Goal: Task Accomplishment & Management: Use online tool/utility

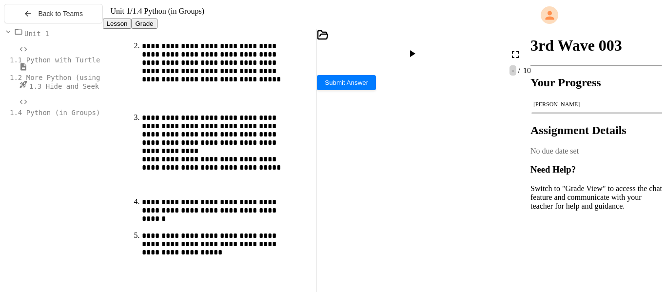
scroll to position [188, 0]
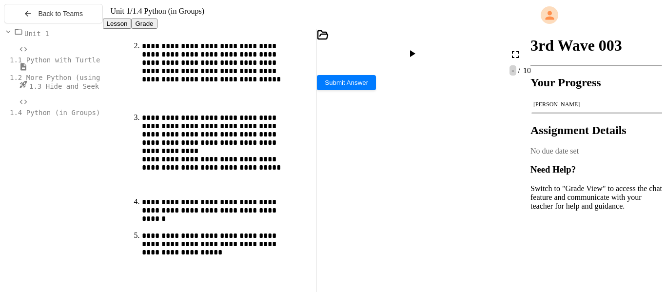
scroll to position [266, 0]
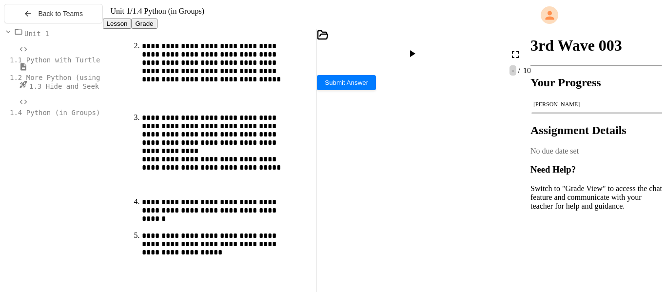
drag, startPoint x: 339, startPoint y: 153, endPoint x: 391, endPoint y: 220, distance: 85.1
click at [391, 270] on div "** * ****** ** *" at bounding box center [430, 275] width 192 height 10
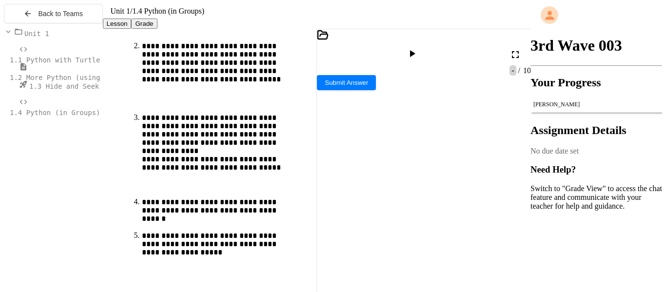
scroll to position [287, 0]
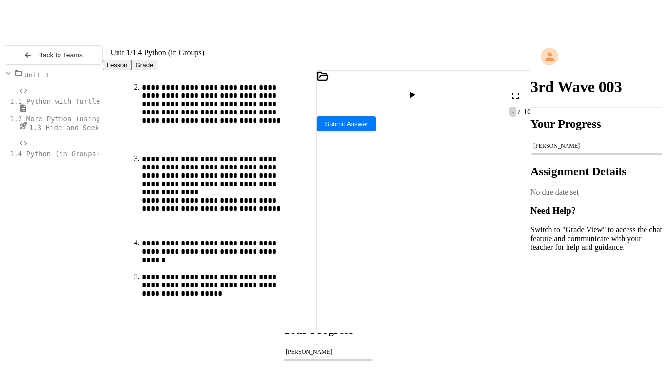
scroll to position [295, 0]
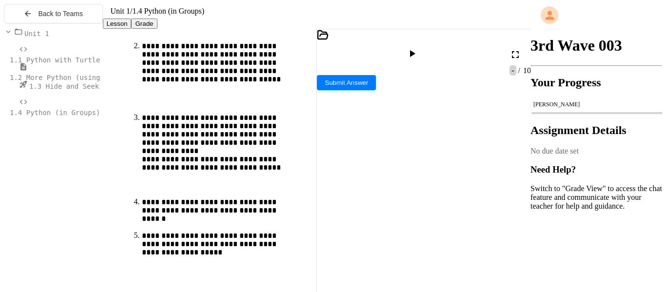
click at [516, 58] on icon at bounding box center [515, 54] width 7 height 7
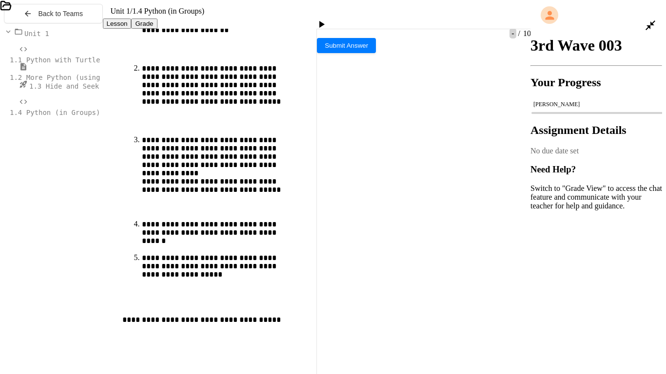
scroll to position [49, 0]
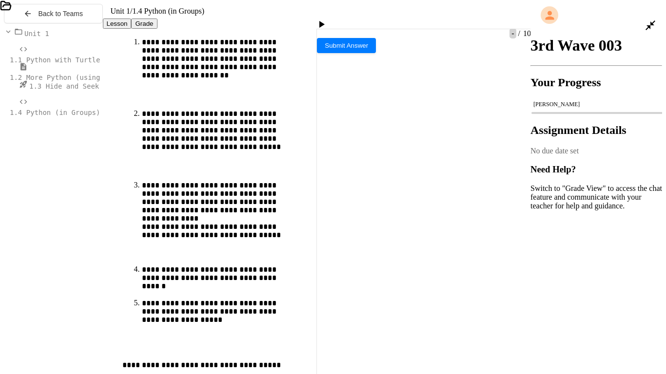
click at [327, 19] on icon at bounding box center [321, 25] width 12 height 12
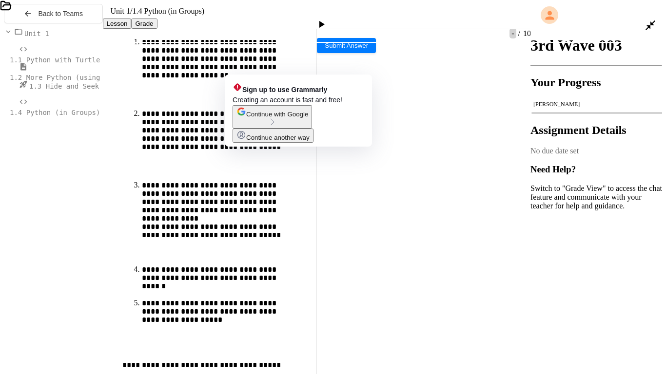
click at [277, 291] on div "**********" at bounding box center [339, 363] width 644 height 10
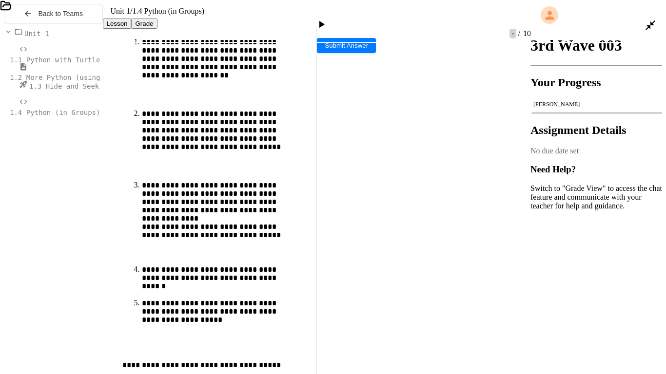
click at [76, 291] on div "**********" at bounding box center [339, 363] width 644 height 10
drag, startPoint x: 29, startPoint y: 117, endPoint x: 61, endPoint y: 181, distance: 71.9
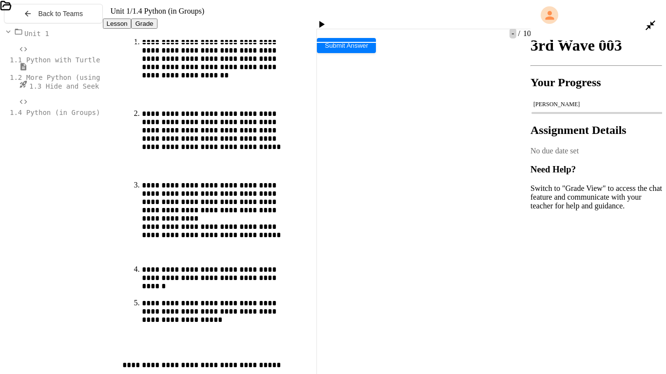
click at [95, 291] on div "** * ****** * *** * *** *" at bounding box center [339, 372] width 644 height 10
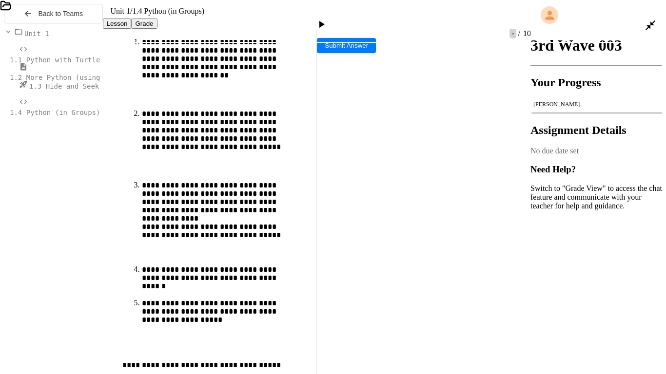
scroll to position [271, 0]
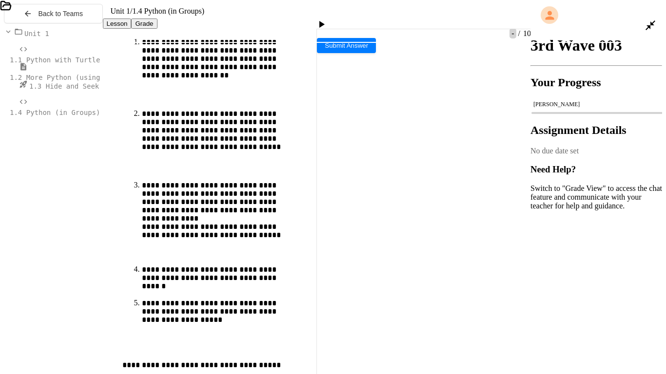
click at [327, 19] on icon at bounding box center [321, 25] width 12 height 12
click at [328, 19] on div at bounding box center [322, 26] width 14 height 14
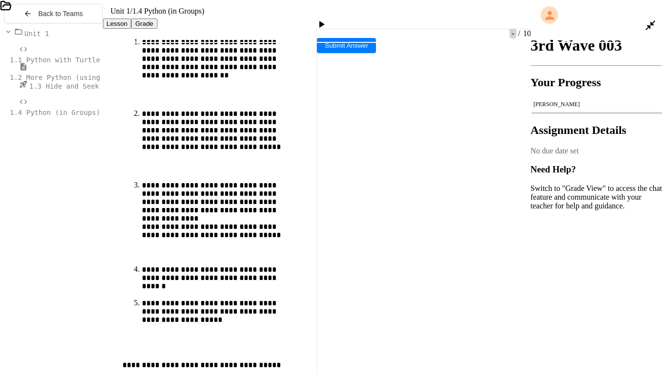
click at [329, 19] on div at bounding box center [322, 26] width 14 height 14
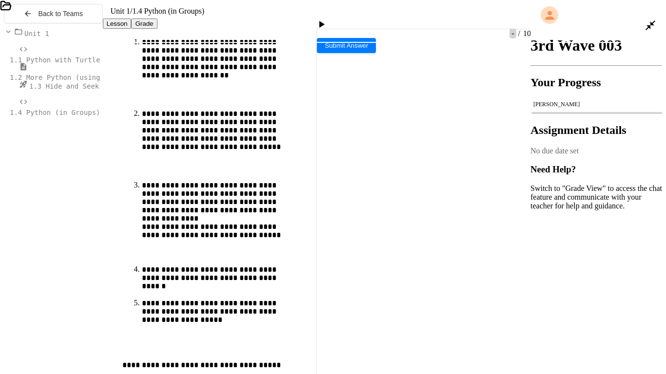
click at [327, 19] on icon at bounding box center [321, 25] width 12 height 12
click at [174, 231] on div "What color would you like to fill?" at bounding box center [160, 235] width 320 height 8
click at [336, 19] on div "Stop" at bounding box center [322, 26] width 28 height 14
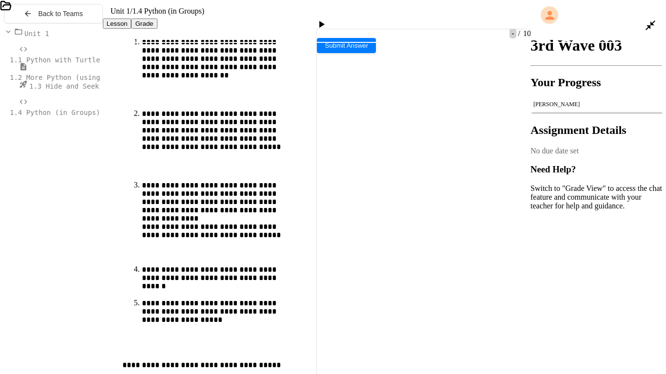
click at [334, 14] on div at bounding box center [322, 25] width 24 height 23
click at [327, 19] on icon at bounding box center [321, 25] width 12 height 12
click at [217, 281] on div at bounding box center [160, 285] width 320 height 8
click at [229, 264] on div at bounding box center [160, 268] width 320 height 8
click at [264, 248] on div at bounding box center [160, 252] width 320 height 8
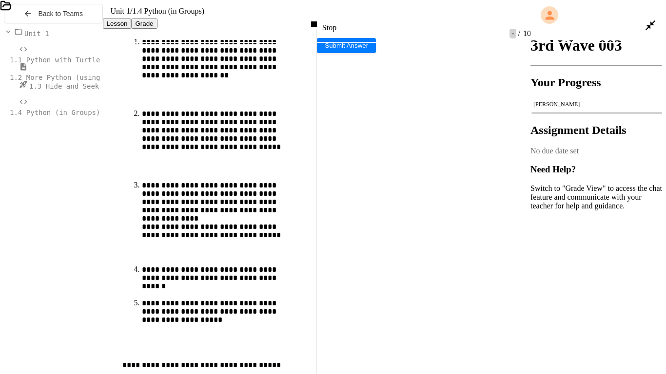
scroll to position [293, 0]
click at [236, 264] on div at bounding box center [160, 268] width 320 height 8
click at [231, 239] on span "Would you like to draw a triangle or a square? square" at bounding box center [116, 243] width 232 height 8
click at [336, 19] on div "Stop" at bounding box center [322, 26] width 28 height 14
click at [334, 14] on div at bounding box center [322, 25] width 24 height 23
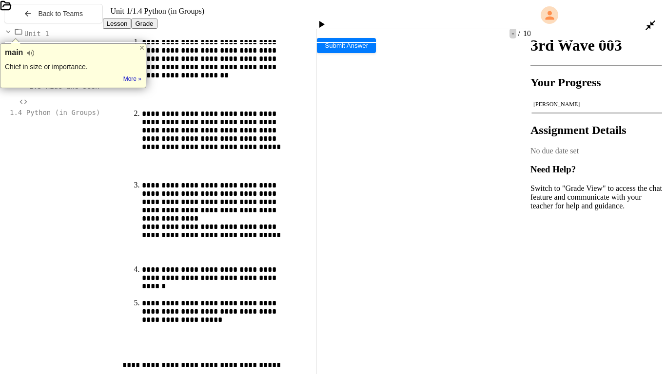
click at [329, 19] on div at bounding box center [322, 26] width 14 height 14
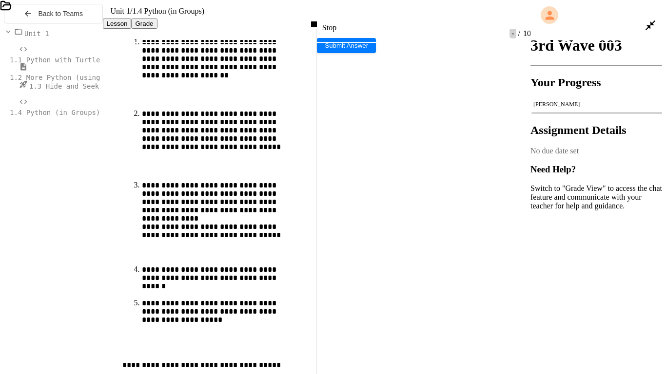
click at [253, 239] on div at bounding box center [160, 243] width 320 height 8
click at [327, 19] on icon at bounding box center [321, 25] width 12 height 12
click at [168, 256] on div at bounding box center [160, 260] width 320 height 8
click at [215, 231] on div "What color would you like to fill?black" at bounding box center [160, 235] width 320 height 8
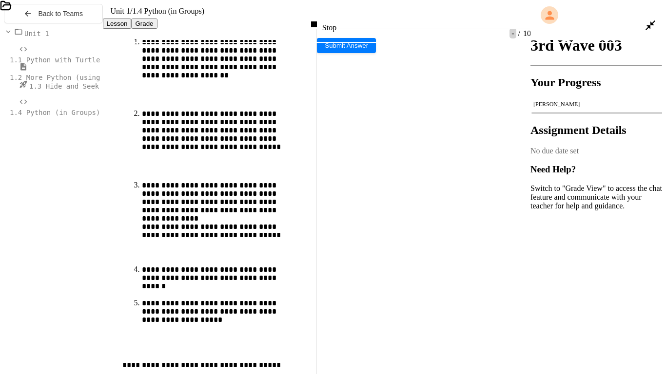
scroll to position [366, 0]
click at [320, 19] on icon at bounding box center [314, 25] width 12 height 12
click at [320, 14] on div "Stop" at bounding box center [322, 25] width 38 height 23
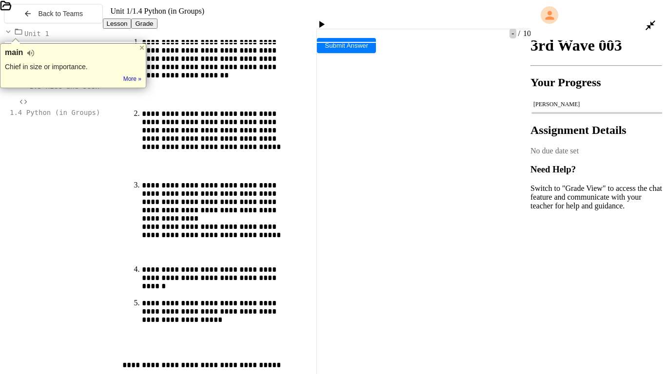
click at [327, 19] on icon at bounding box center [321, 25] width 12 height 12
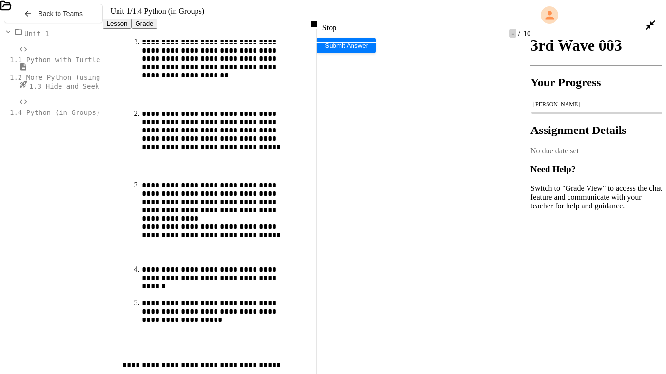
click at [216, 85] on div at bounding box center [333, 74] width 666 height 19
click at [211, 231] on div "What color would you like to fill?" at bounding box center [160, 235] width 320 height 8
click at [226, 248] on div at bounding box center [160, 252] width 320 height 8
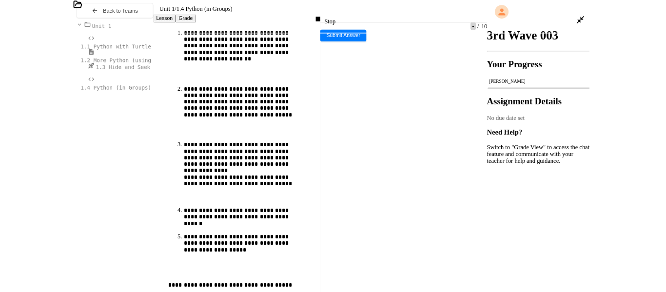
scroll to position [300, 0]
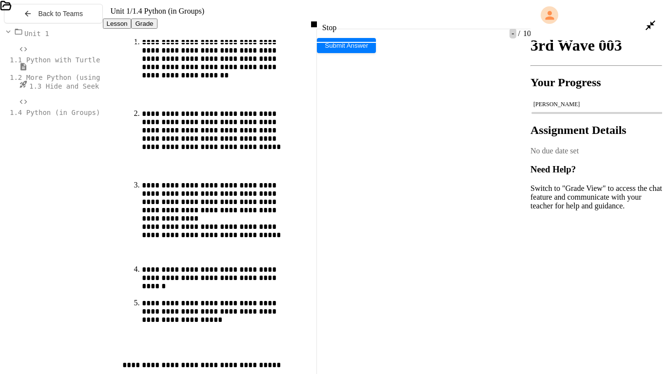
click at [336, 19] on div "Stop" at bounding box center [322, 26] width 28 height 14
click at [232, 239] on div at bounding box center [160, 243] width 320 height 8
click at [654, 19] on icon at bounding box center [650, 25] width 12 height 12
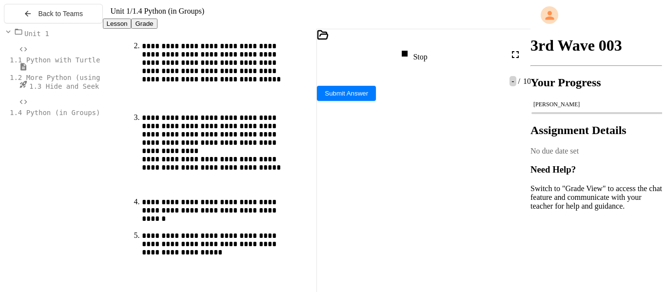
scroll to position [132, 0]
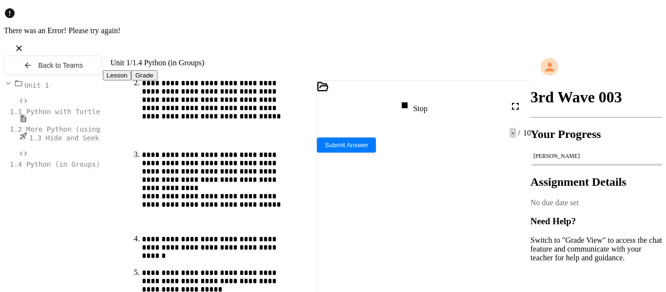
click at [410, 99] on icon at bounding box center [405, 105] width 12 height 12
click at [517, 100] on icon at bounding box center [515, 106] width 12 height 12
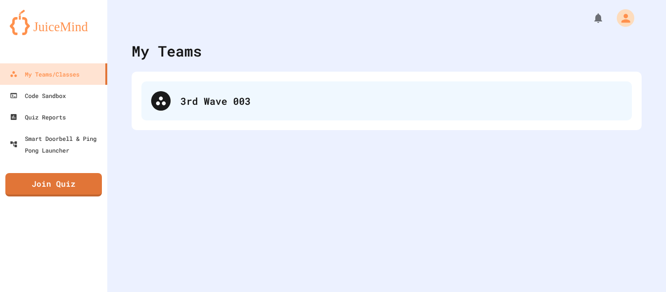
click at [199, 110] on div "3rd Wave 003" at bounding box center [386, 100] width 490 height 39
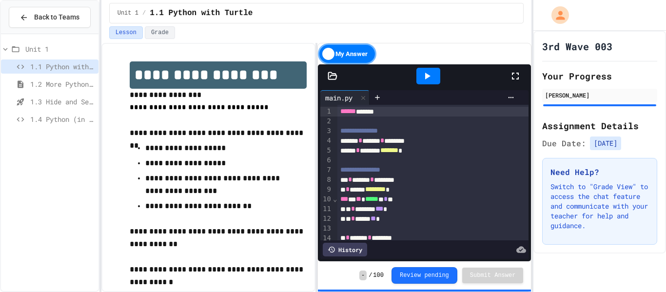
click at [57, 102] on span "1.3 Hide and Seek" at bounding box center [62, 101] width 64 height 10
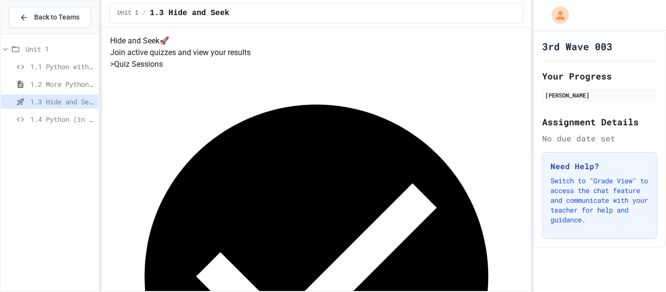
click at [45, 83] on span "1.2 More Python (using Turtle)" at bounding box center [62, 84] width 64 height 10
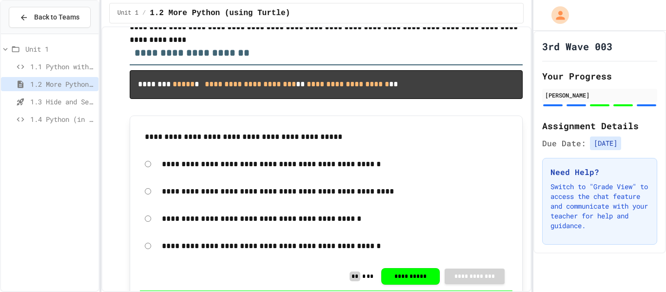
scroll to position [829, 0]
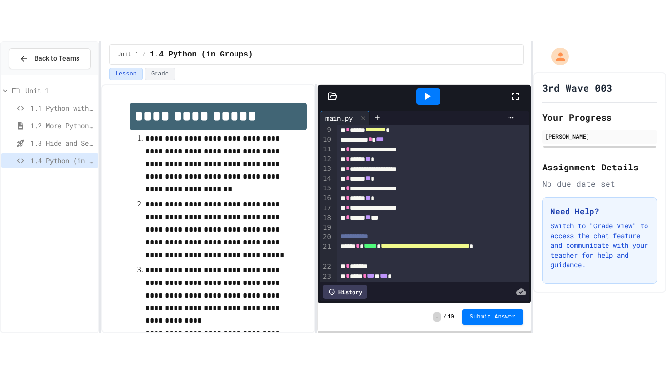
scroll to position [87, 0]
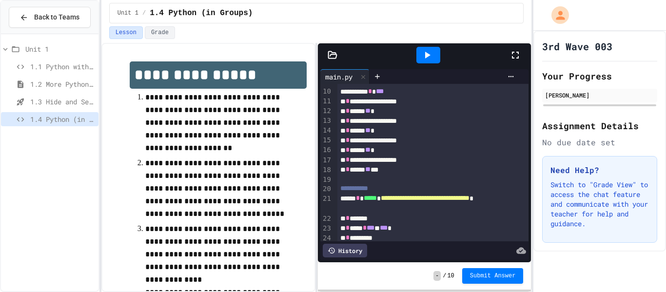
click at [517, 62] on div at bounding box center [519, 55] width 21 height 26
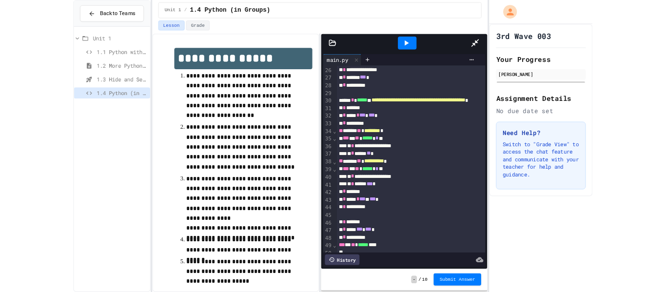
scroll to position [335, 0]
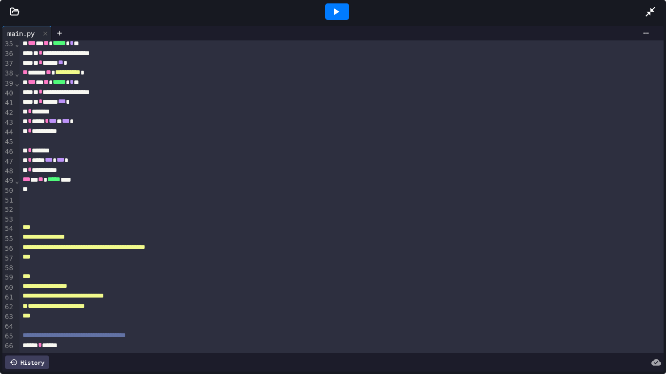
click at [114, 181] on div "*** * ** ***** ***" at bounding box center [341, 180] width 644 height 10
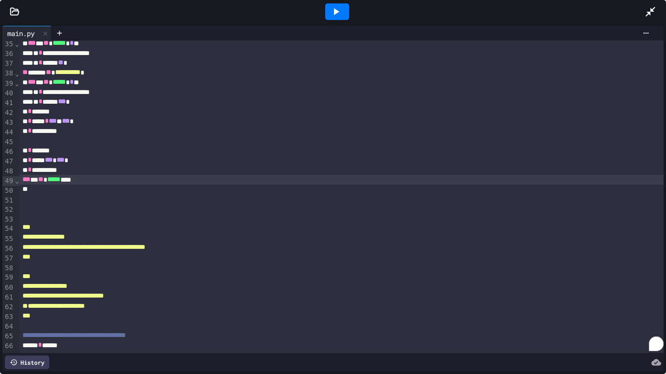
click at [656, 8] on div at bounding box center [654, 12] width 21 height 26
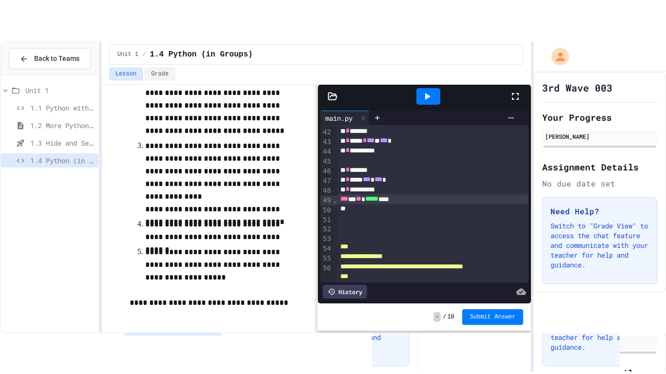
scroll to position [421, 0]
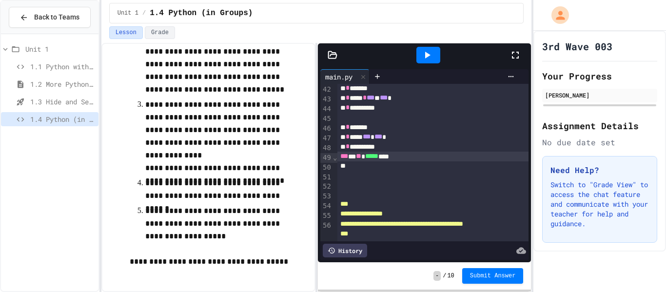
click at [399, 158] on div "*** * ** ***** ***" at bounding box center [433, 157] width 192 height 10
click at [416, 158] on div "*** * ** ***** * * **" at bounding box center [433, 157] width 192 height 10
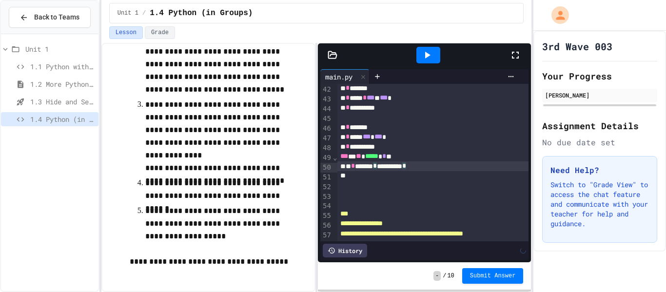
click at [438, 173] on div "To enrich screen reader interactions, please activate Accessibility in Grammarl…" at bounding box center [433, 176] width 192 height 10
click at [435, 168] on div "**********" at bounding box center [433, 166] width 192 height 10
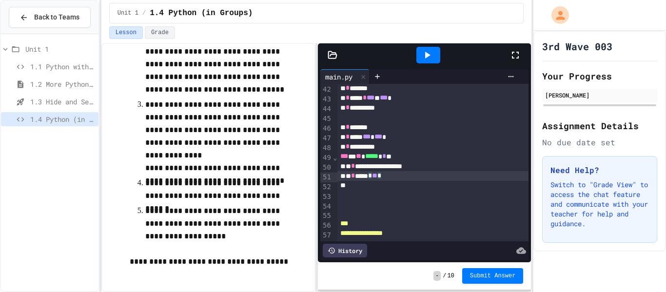
click at [433, 61] on div at bounding box center [428, 55] width 24 height 17
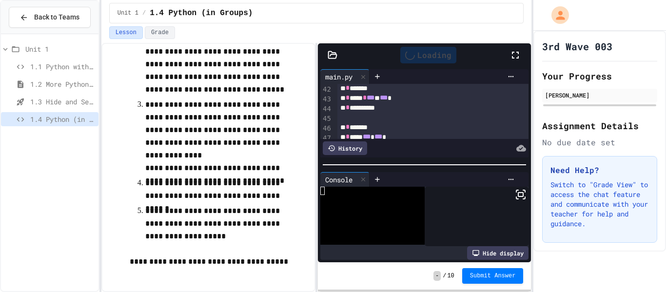
click at [518, 56] on icon at bounding box center [515, 55] width 12 height 12
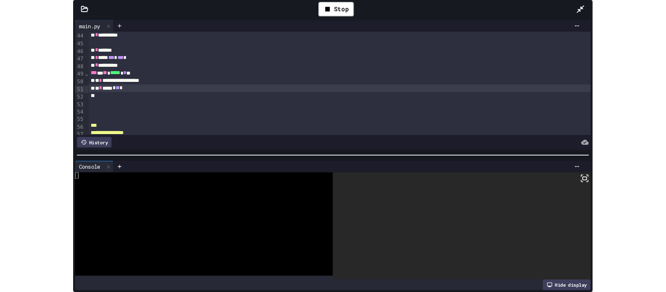
scroll to position [402, 0]
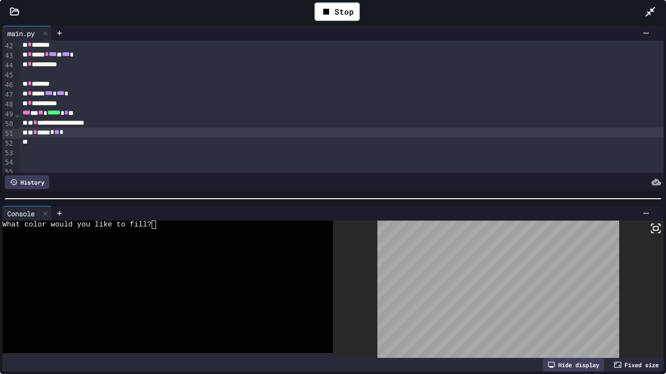
click at [158, 226] on div "What color would you like to fill?" at bounding box center [162, 225] width 320 height 8
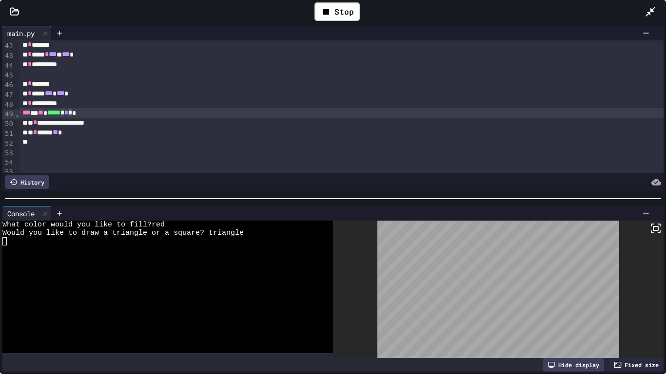
click at [68, 116] on span "*" at bounding box center [66, 112] width 4 height 7
click at [72, 116] on span "*" at bounding box center [70, 112] width 4 height 7
click at [353, 12] on div "Stop" at bounding box center [336, 11] width 45 height 19
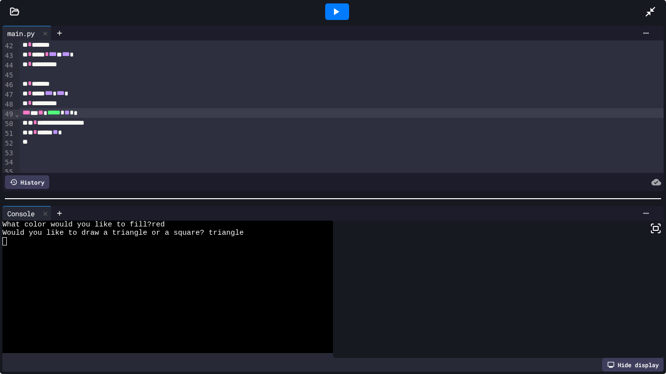
click at [353, 12] on div at bounding box center [337, 12] width 34 height 26
click at [349, 12] on div at bounding box center [337, 12] width 34 height 26
click at [343, 9] on div at bounding box center [337, 11] width 24 height 17
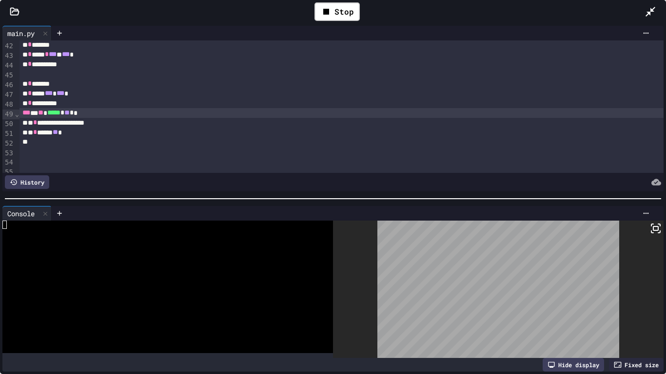
click at [199, 258] on div at bounding box center [162, 258] width 320 height 8
click at [74, 116] on span "*" at bounding box center [72, 112] width 4 height 7
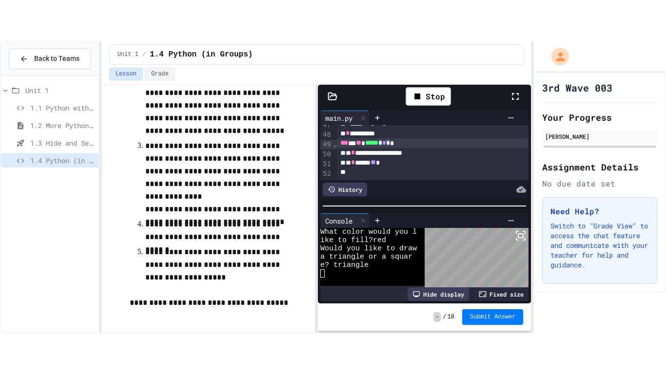
scroll to position [477, 0]
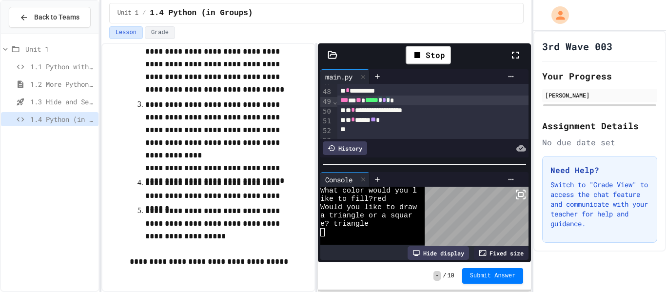
click at [516, 53] on icon at bounding box center [515, 55] width 12 height 12
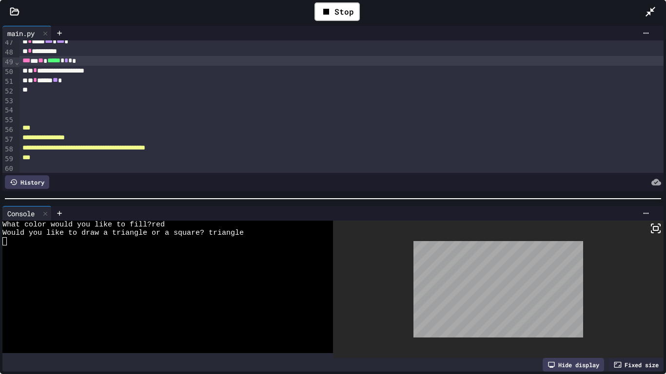
scroll to position [439, 0]
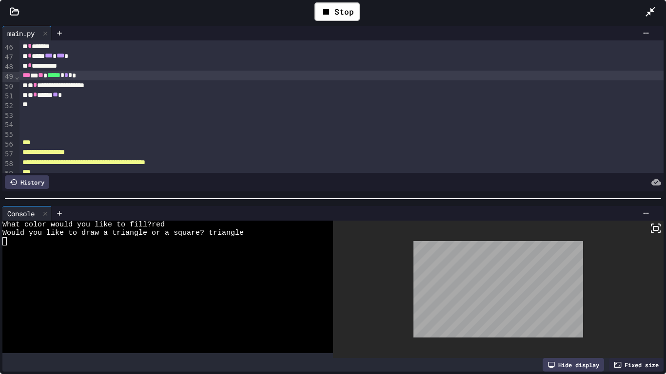
click at [74, 95] on div "** * ****** ** *" at bounding box center [341, 95] width 644 height 10
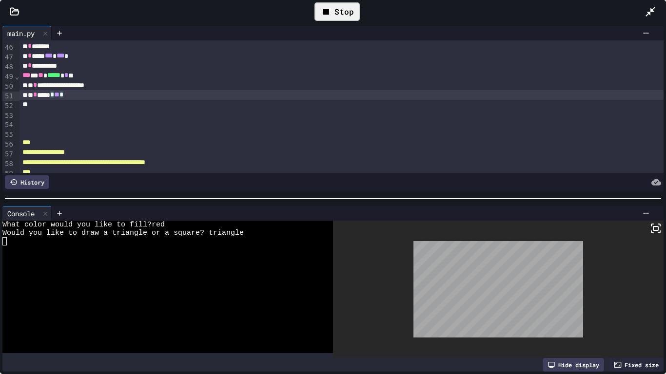
click at [328, 9] on icon at bounding box center [326, 12] width 6 height 6
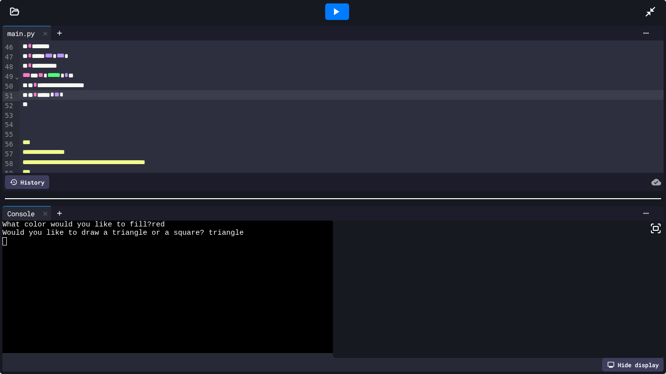
click at [328, 9] on div at bounding box center [337, 11] width 24 height 17
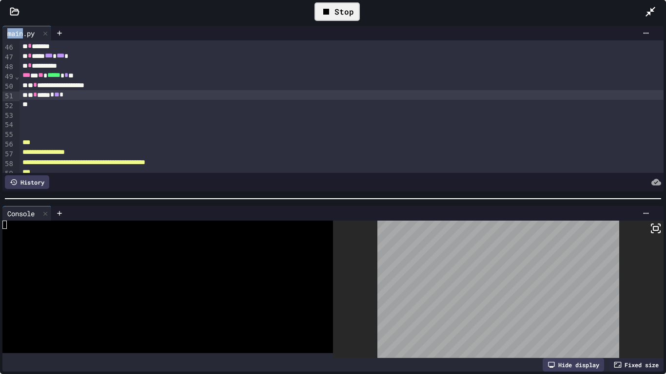
click at [287, 245] on div at bounding box center [162, 241] width 320 height 8
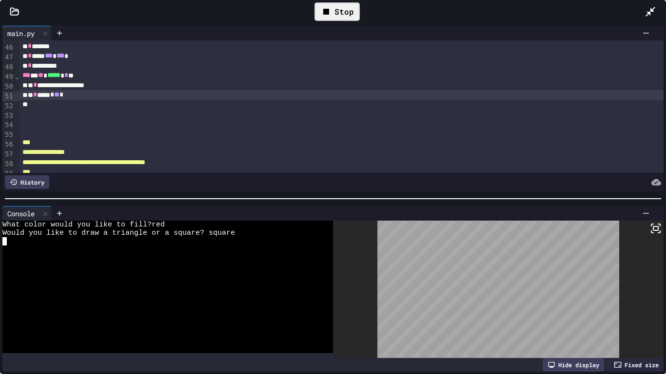
click at [63, 98] on span "*" at bounding box center [61, 94] width 4 height 7
click at [352, 10] on div "Stop" at bounding box center [336, 11] width 45 height 19
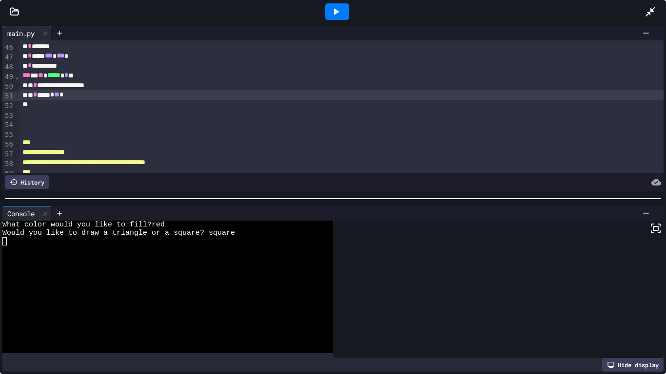
click at [340, 10] on icon at bounding box center [336, 12] width 12 height 12
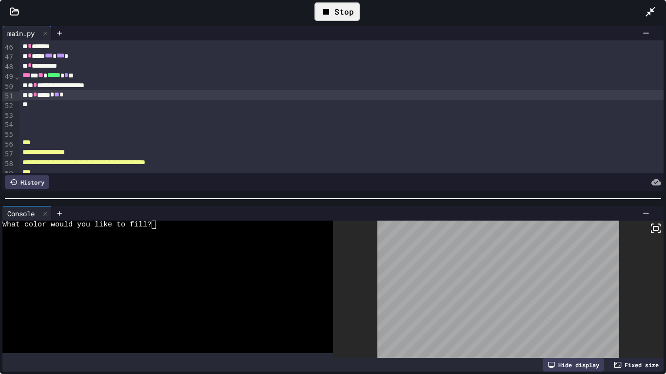
click at [187, 246] on div at bounding box center [162, 250] width 320 height 8
click at [216, 240] on div at bounding box center [162, 241] width 320 height 8
click at [111, 87] on div "**********" at bounding box center [341, 85] width 644 height 10
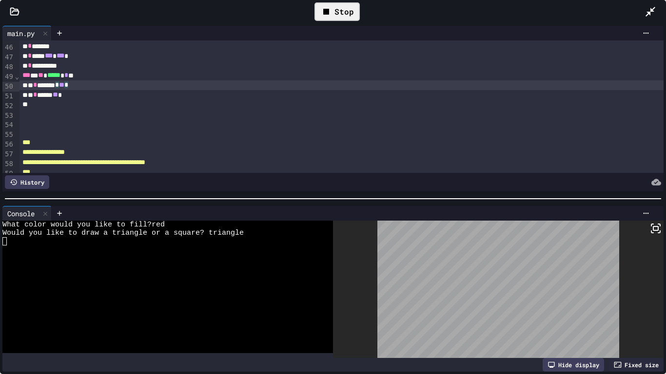
click at [75, 99] on div "** * ****** ** *" at bounding box center [341, 95] width 644 height 10
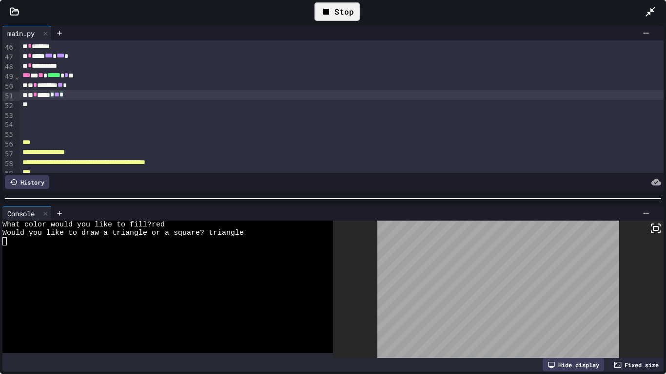
click at [73, 100] on div "** * ***** * ** *" at bounding box center [341, 95] width 644 height 10
click at [352, 12] on div "Stop" at bounding box center [336, 11] width 45 height 19
click at [352, 12] on div "Stop" at bounding box center [336, 12] width 55 height 28
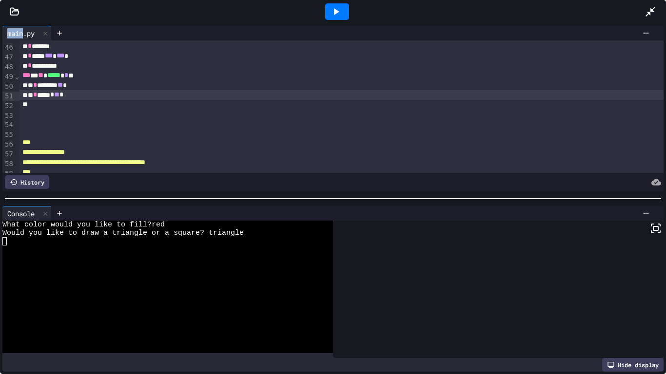
click at [343, 12] on div at bounding box center [337, 11] width 24 height 17
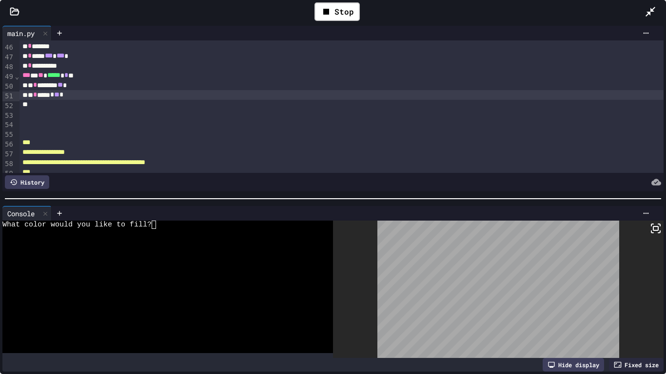
click at [153, 248] on div at bounding box center [162, 250] width 320 height 8
click at [231, 236] on div "Would you like to draw a triangle or a square?" at bounding box center [162, 233] width 320 height 8
click at [63, 86] on span "**" at bounding box center [60, 84] width 5 height 7
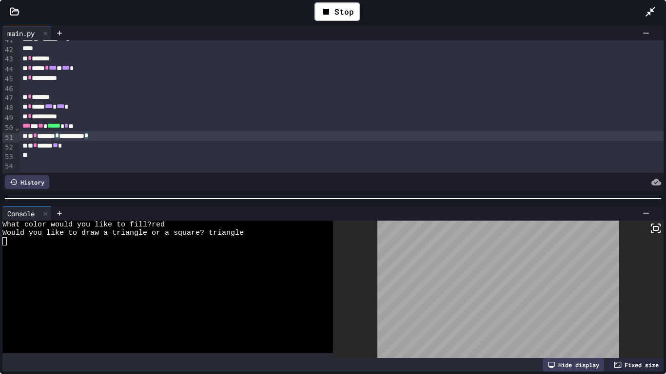
scroll to position [395, 0]
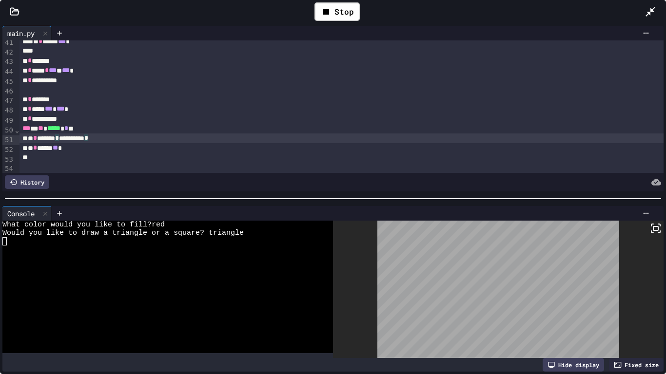
click at [23, 93] on div "To enrich screen reader interactions, please activate Accessibility in Grammarl…" at bounding box center [341, 90] width 644 height 10
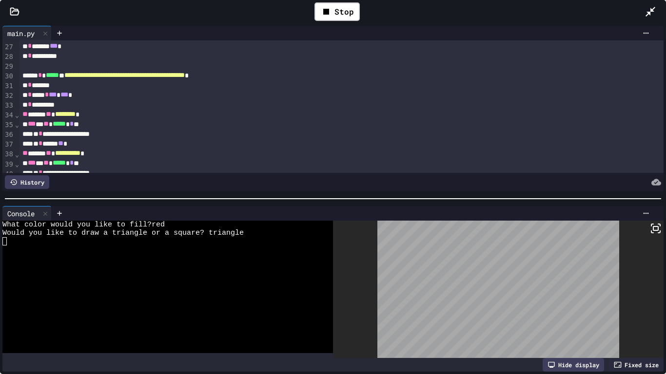
scroll to position [251, 0]
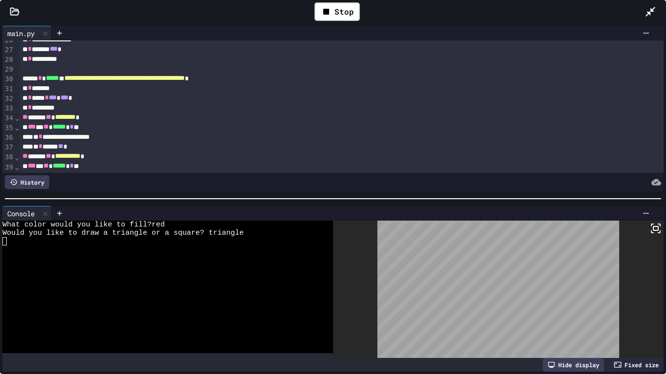
click at [24, 71] on div "To enrich screen reader interactions, please activate Accessibility in Grammarl…" at bounding box center [341, 69] width 644 height 10
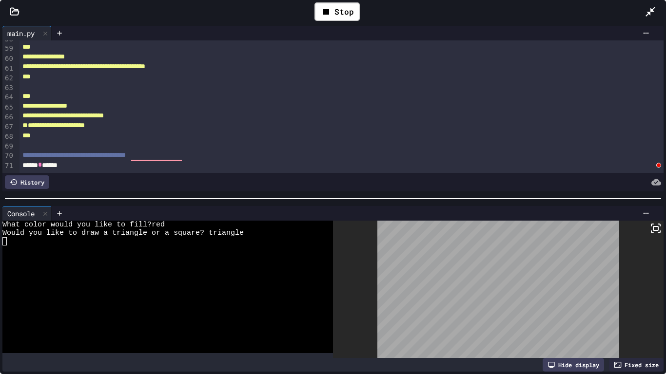
scroll to position [471, 0]
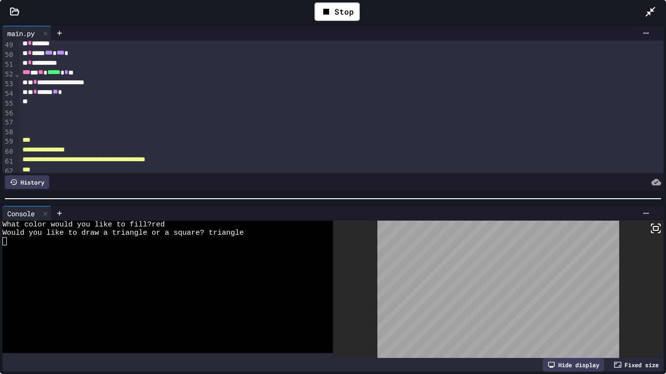
click at [84, 97] on div "** * ****** ** *" at bounding box center [341, 92] width 644 height 10
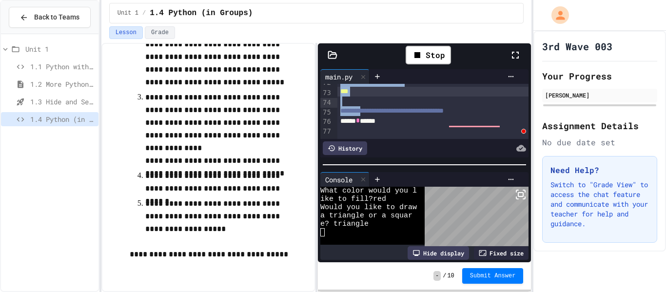
scroll to position [717, 0]
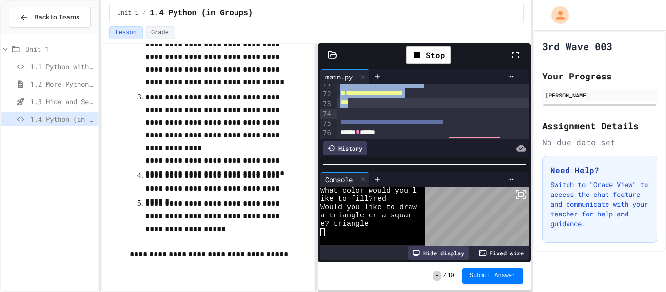
drag, startPoint x: 338, startPoint y: 91, endPoint x: 353, endPoint y: 111, distance: 25.1
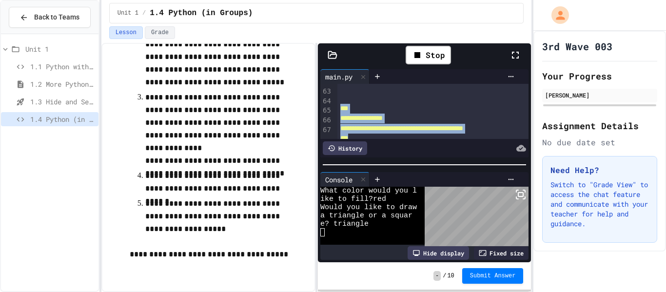
scroll to position [653, 0]
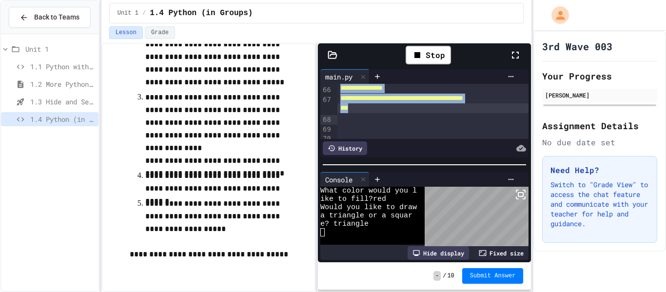
drag, startPoint x: 338, startPoint y: 108, endPoint x: 359, endPoint y: 117, distance: 22.9
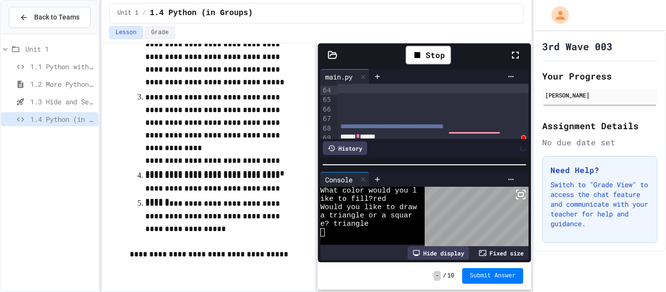
scroll to position [578, 0]
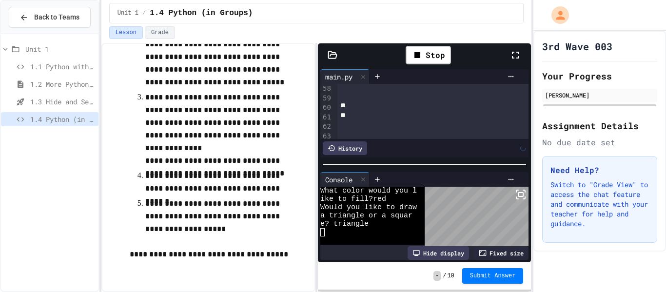
click at [359, 158] on div "To enrich screen reader interactions, please activate Accessibility in Grammarl…" at bounding box center [433, 163] width 192 height 10
click at [353, 100] on div "To enrich screen reader interactions, please activate Accessibility in Grammarl…" at bounding box center [433, 96] width 192 height 10
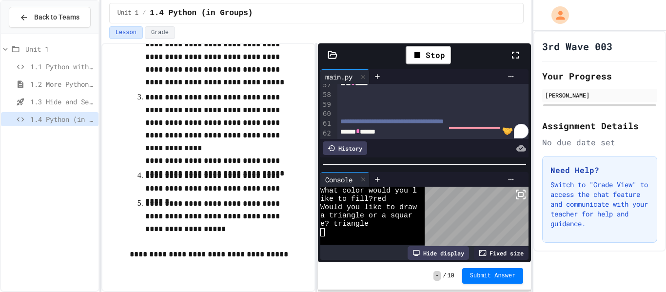
scroll to position [552, 0]
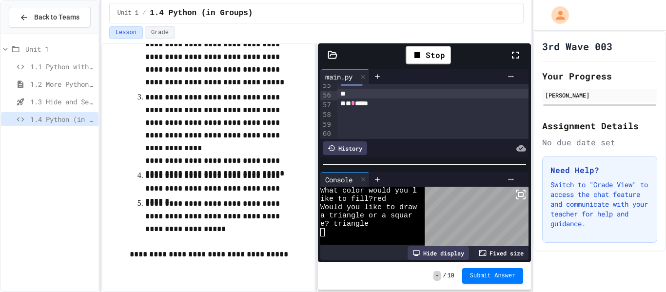
click at [348, 107] on div "** * *****" at bounding box center [433, 103] width 192 height 10
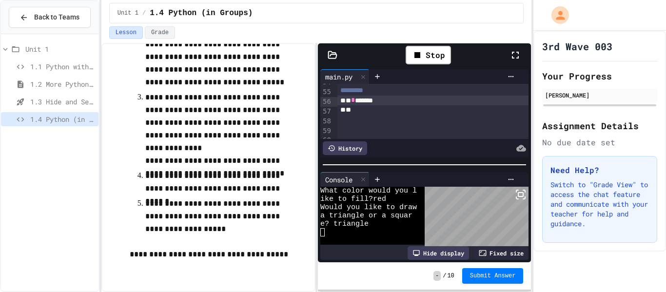
scroll to position [551, 0]
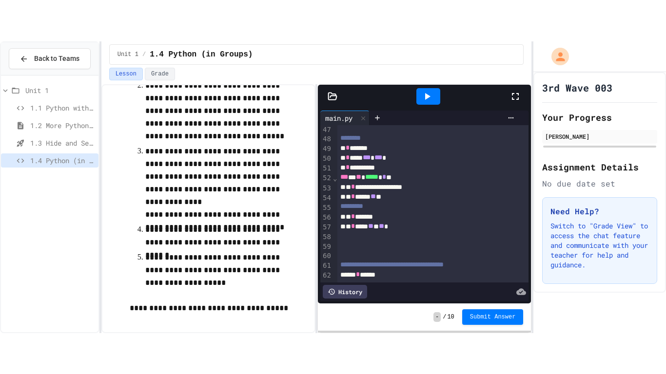
scroll to position [132, 0]
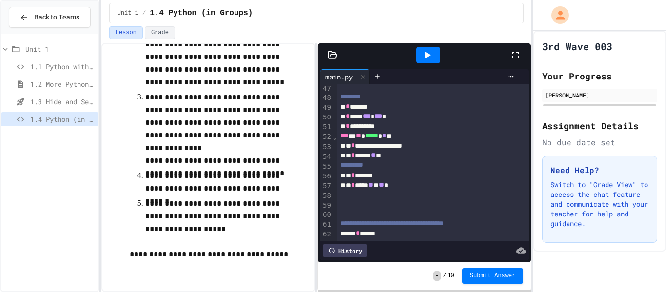
click at [416, 184] on div "** * ***** ** * ** *" at bounding box center [433, 185] width 192 height 10
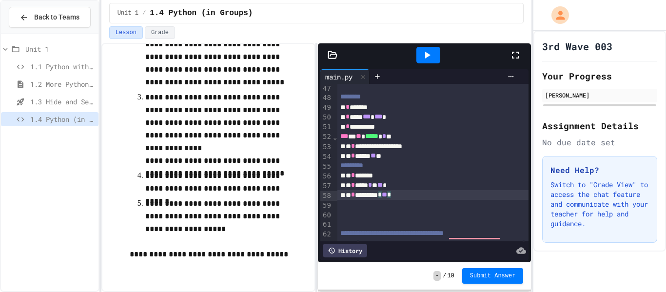
click at [424, 57] on icon at bounding box center [427, 55] width 12 height 12
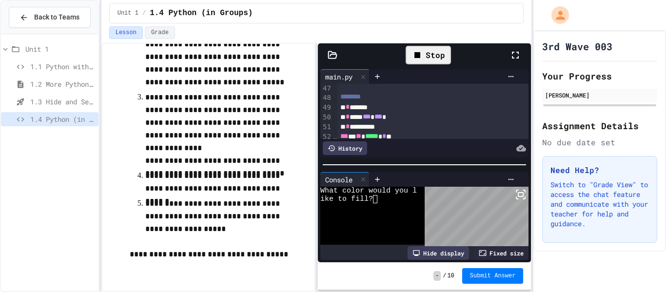
click at [514, 59] on icon at bounding box center [515, 55] width 12 height 12
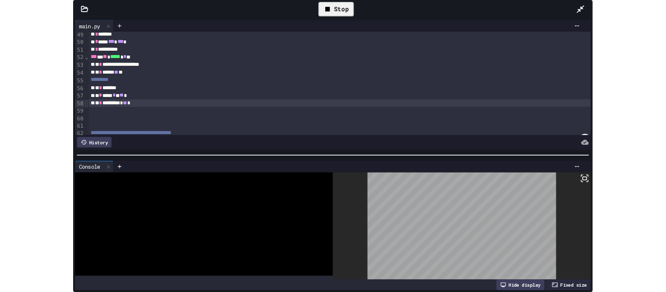
scroll to position [451, 0]
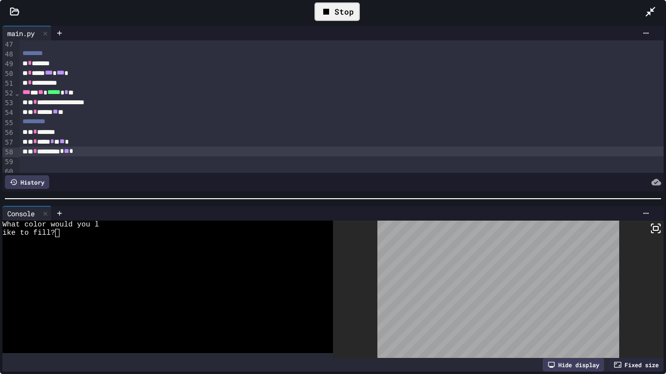
click at [193, 252] on div at bounding box center [162, 250] width 320 height 8
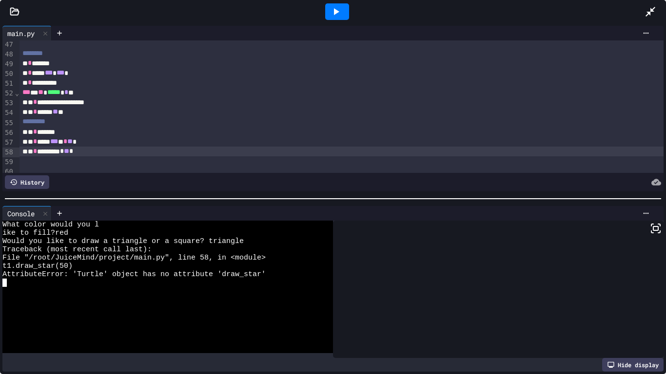
click at [42, 156] on div "** * ********* * ** *" at bounding box center [341, 152] width 644 height 10
click at [335, 13] on icon at bounding box center [336, 11] width 5 height 7
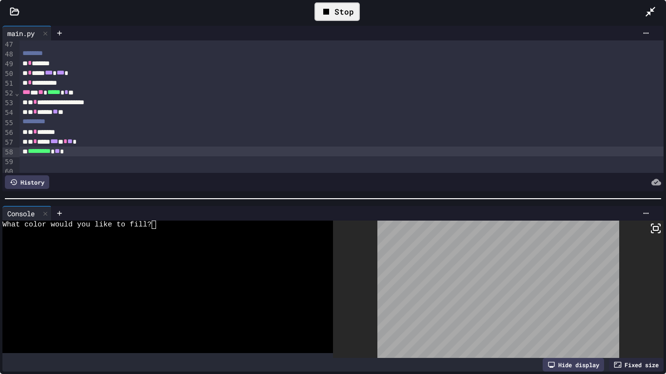
click at [133, 283] on div at bounding box center [162, 283] width 320 height 8
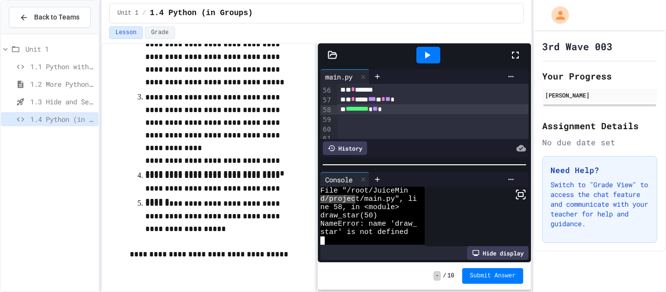
scroll to position [558, 0]
click at [403, 109] on div "********* * ** *" at bounding box center [433, 108] width 192 height 10
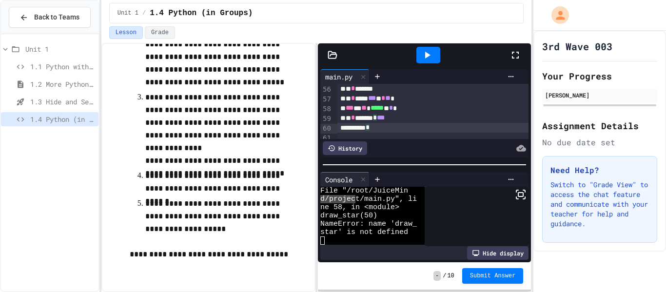
click at [393, 128] on div "*" at bounding box center [433, 128] width 192 height 10
click at [408, 121] on div "** * ******** ***" at bounding box center [433, 118] width 192 height 10
click at [427, 58] on icon at bounding box center [427, 55] width 12 height 12
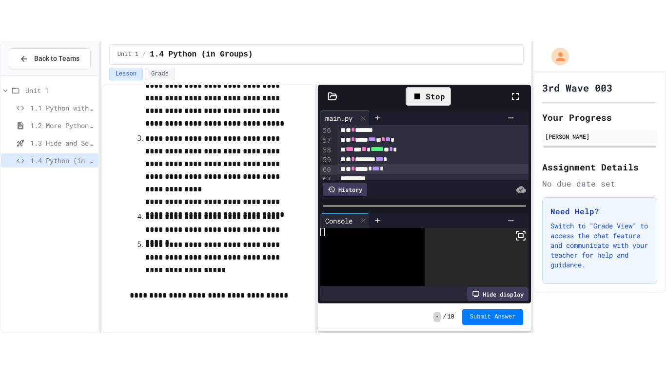
scroll to position [0, 0]
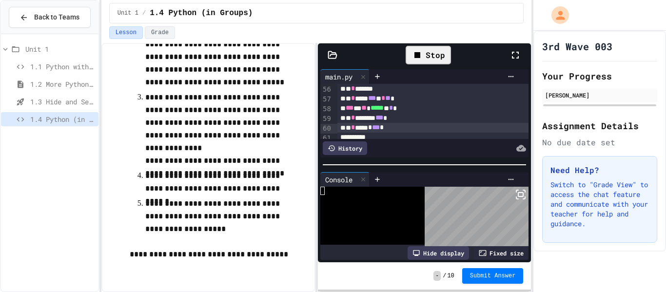
click at [513, 51] on icon at bounding box center [515, 55] width 12 height 12
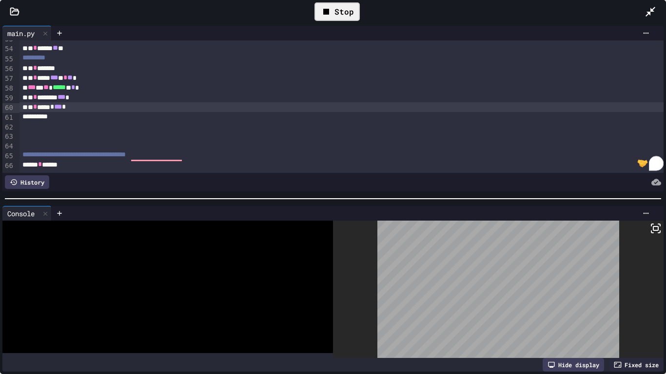
scroll to position [515, 0]
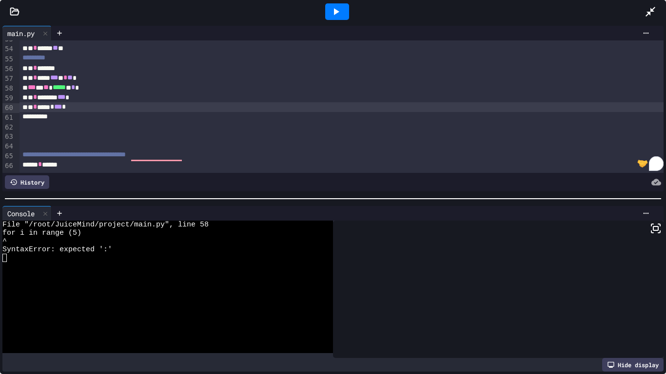
click at [158, 281] on div at bounding box center [162, 283] width 320 height 8
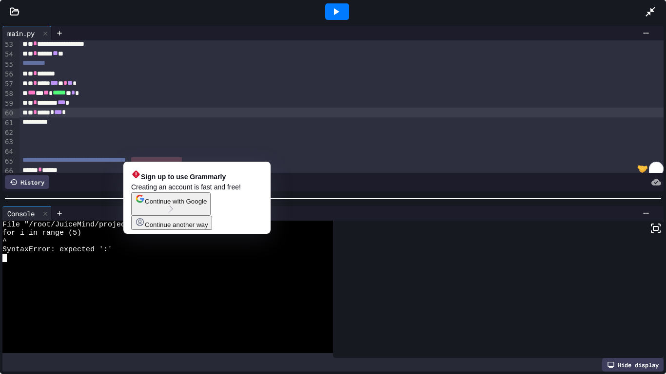
scroll to position [508, 0]
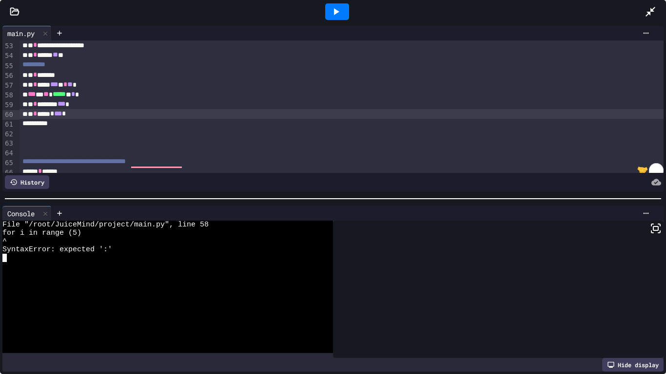
click at [103, 98] on div "*** * ** ***** * * *" at bounding box center [341, 95] width 644 height 10
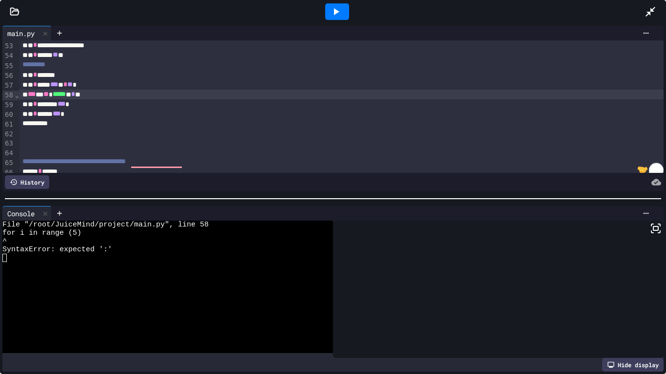
click at [337, 13] on icon at bounding box center [336, 11] width 5 height 7
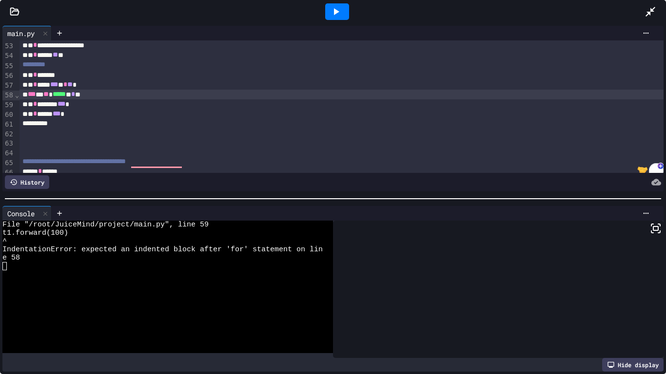
click at [26, 96] on div "*** * ** ***** * * **" at bounding box center [341, 95] width 644 height 10
click at [28, 110] on div "** * ****** *** *" at bounding box center [341, 114] width 644 height 10
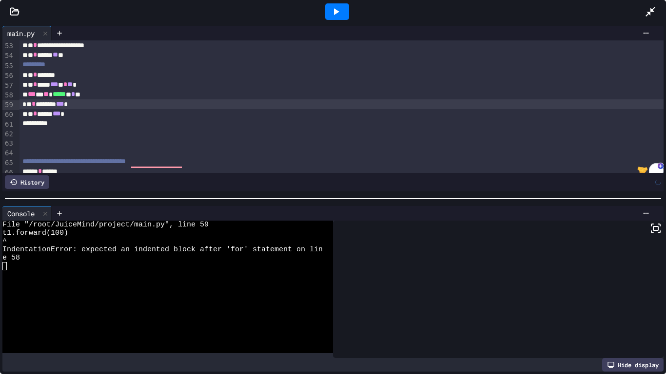
click at [25, 118] on div "** * ****** *** *" at bounding box center [341, 114] width 644 height 10
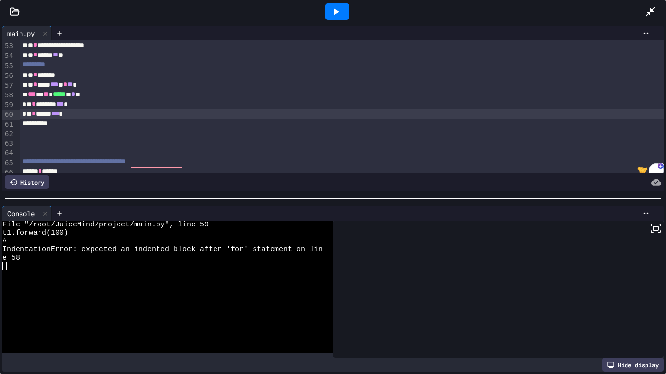
click at [330, 9] on icon at bounding box center [336, 12] width 12 height 12
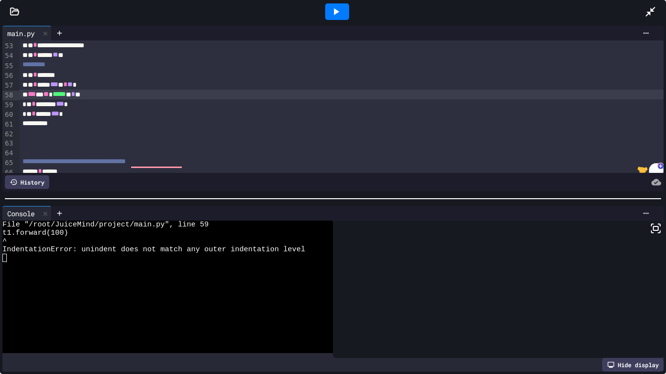
click at [28, 96] on div "*** * ** ***** * * **" at bounding box center [341, 95] width 644 height 10
click at [25, 108] on div "** * ******** *** *" at bounding box center [341, 104] width 644 height 10
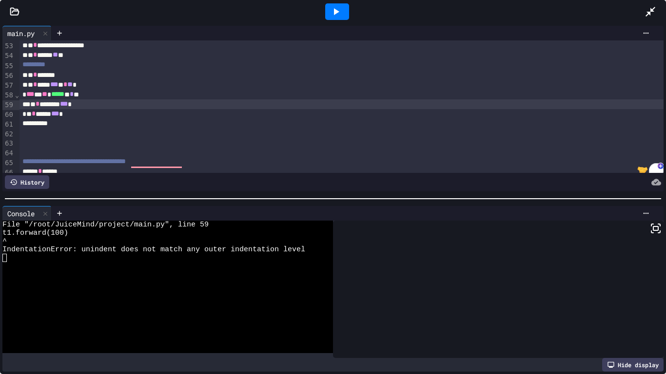
click at [23, 118] on div "** * ****** *** *" at bounding box center [341, 114] width 644 height 10
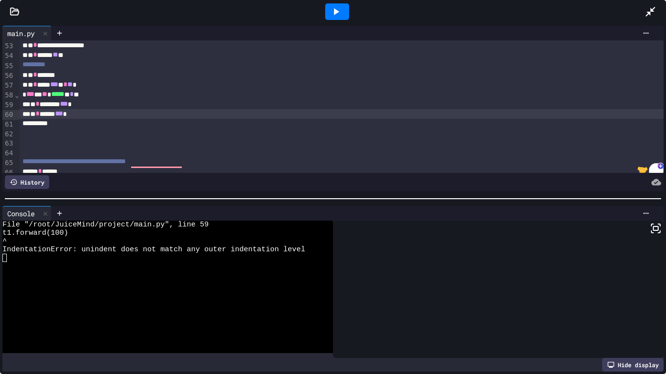
click at [328, 7] on div at bounding box center [337, 11] width 24 height 17
click at [32, 106] on div "** * ******** *** *" at bounding box center [341, 104] width 644 height 10
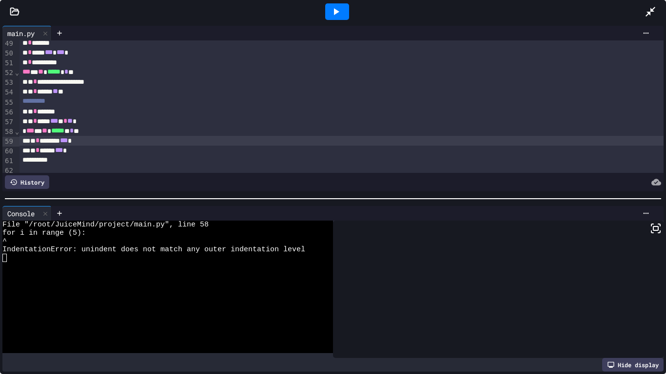
scroll to position [473, 0]
click at [332, 6] on icon at bounding box center [336, 12] width 12 height 12
click at [27, 131] on span "***" at bounding box center [30, 129] width 8 height 7
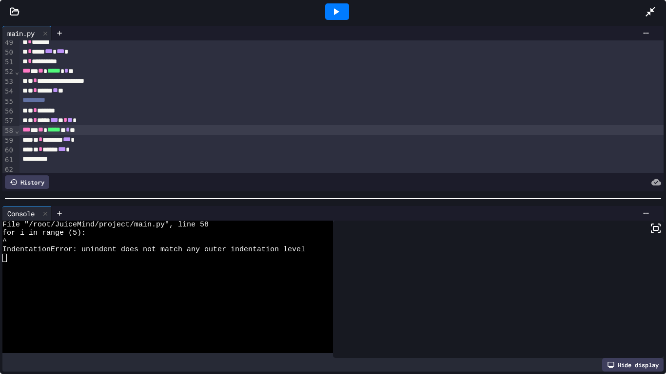
click at [32, 143] on div "** * ******** *** *" at bounding box center [341, 140] width 644 height 10
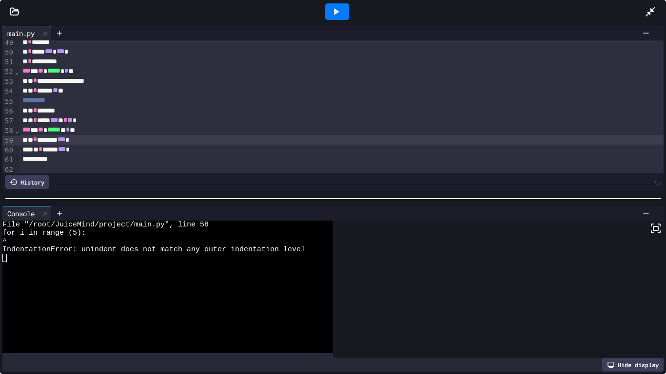
click at [35, 151] on div "** * ****** *** *" at bounding box center [341, 150] width 644 height 10
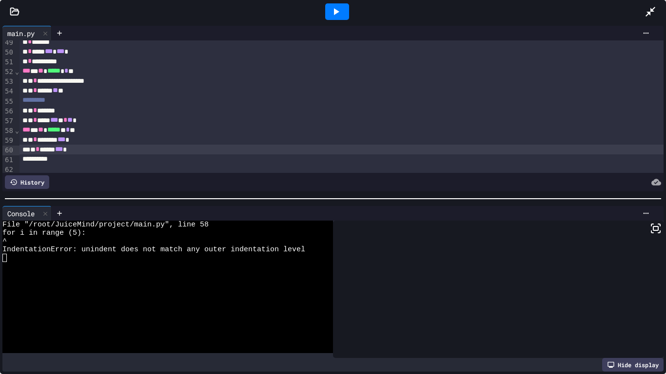
click at [331, 13] on icon at bounding box center [336, 12] width 12 height 12
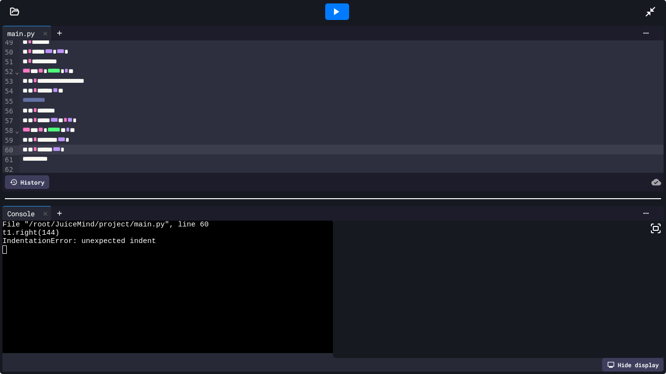
click at [334, 9] on icon at bounding box center [336, 11] width 5 height 7
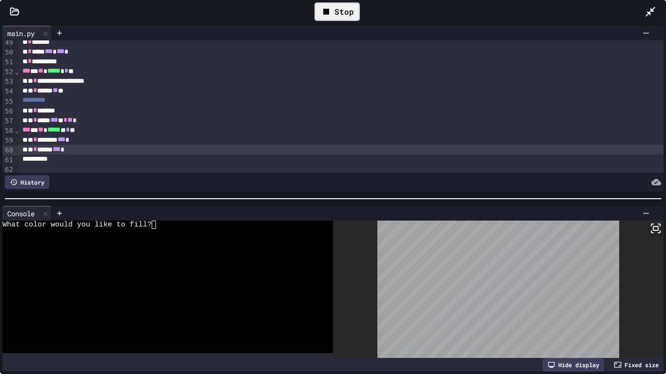
click at [230, 251] on div at bounding box center [162, 250] width 320 height 8
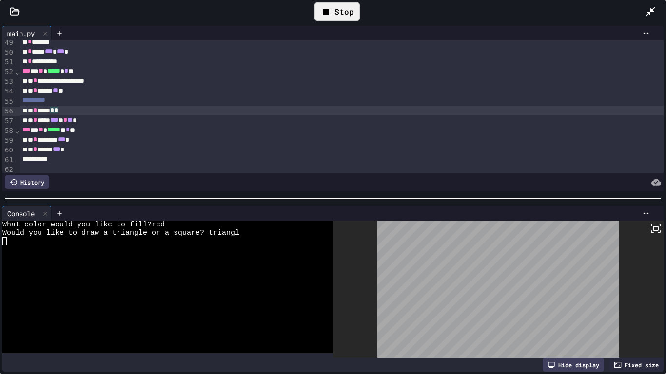
click at [71, 113] on div "** * ***** * *" at bounding box center [341, 111] width 644 height 10
click at [102, 122] on div "** * ***** *** * * ** *" at bounding box center [341, 121] width 644 height 10
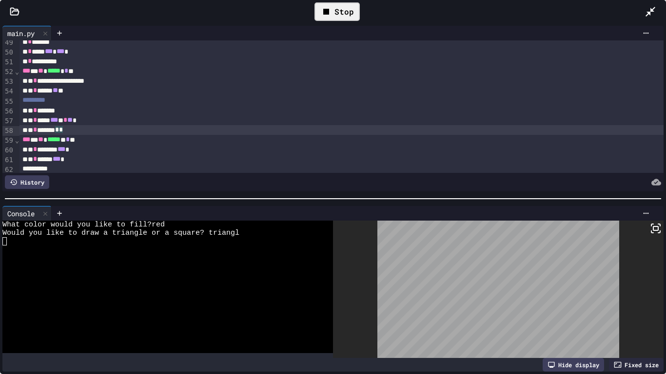
click at [340, 16] on div "Stop" at bounding box center [336, 11] width 45 height 19
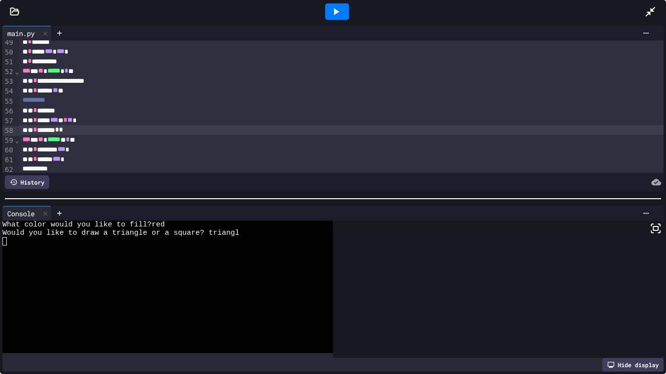
click at [340, 16] on icon at bounding box center [336, 12] width 12 height 12
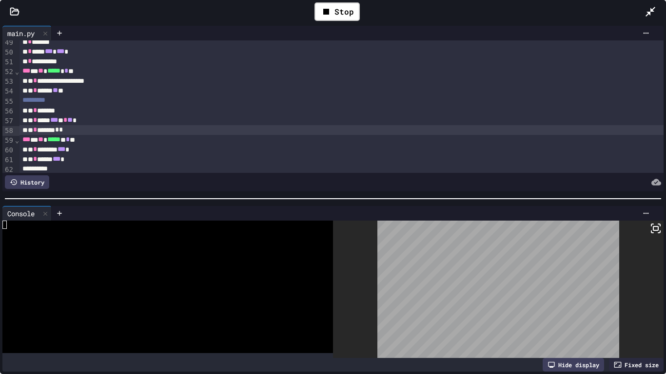
click at [125, 244] on div at bounding box center [162, 241] width 320 height 8
click at [132, 236] on div at bounding box center [162, 233] width 320 height 8
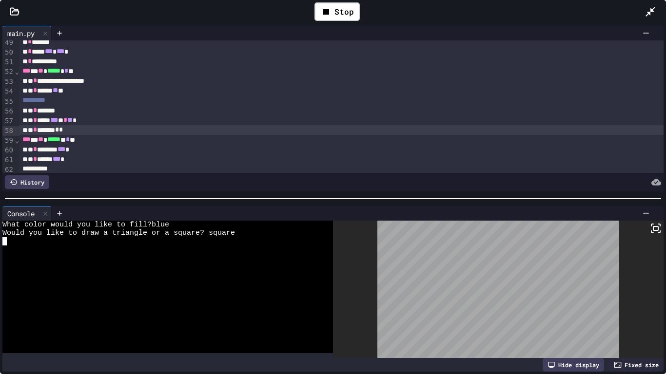
click at [656, 228] on icon at bounding box center [656, 229] width 12 height 12
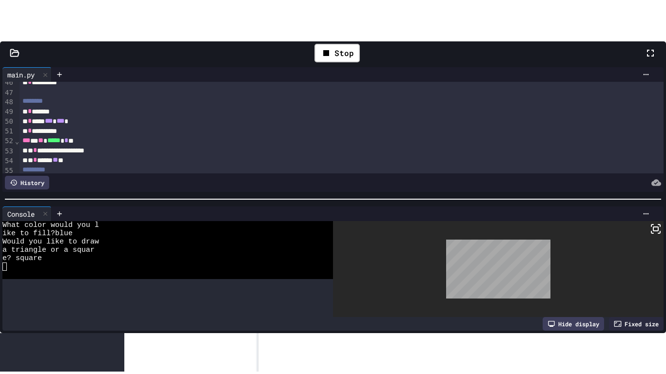
scroll to position [467, 0]
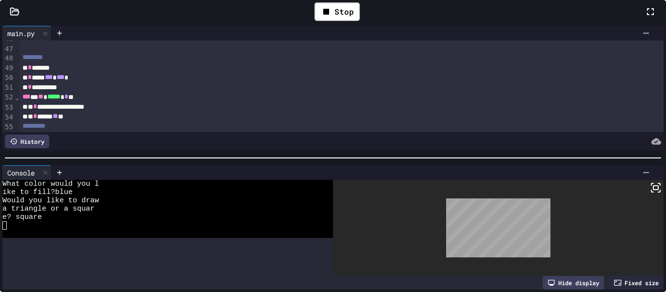
click at [644, 18] on icon at bounding box center [650, 12] width 12 height 12
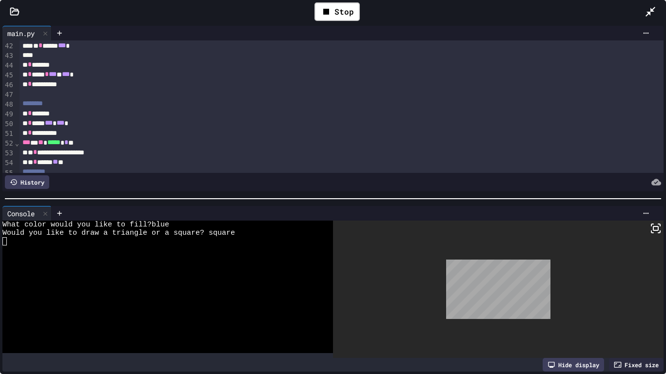
scroll to position [400, 0]
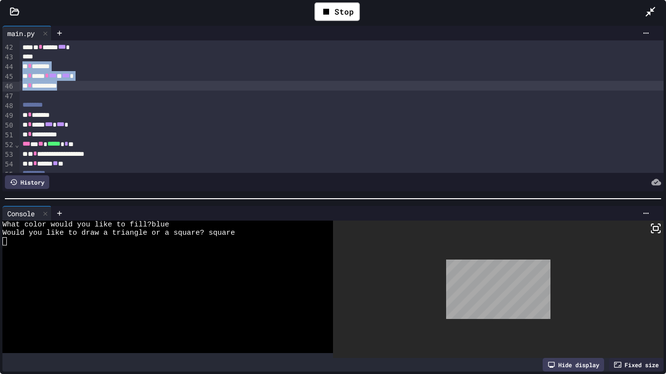
drag, startPoint x: 20, startPoint y: 67, endPoint x: 74, endPoint y: 84, distance: 56.7
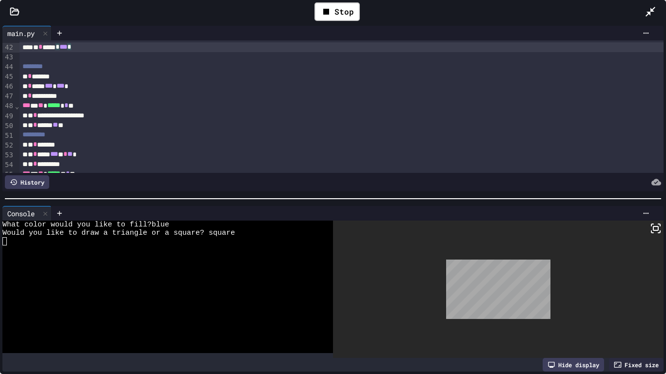
click at [30, 61] on div "To enrich screen reader interactions, please activate Accessibility in Grammarl…" at bounding box center [341, 57] width 644 height 10
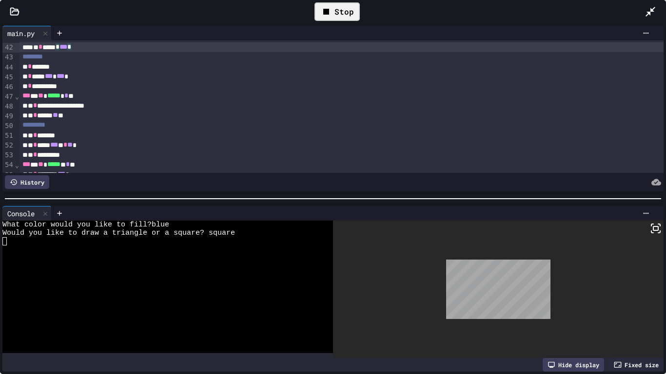
click at [318, 17] on div "Stop" at bounding box center [336, 11] width 45 height 19
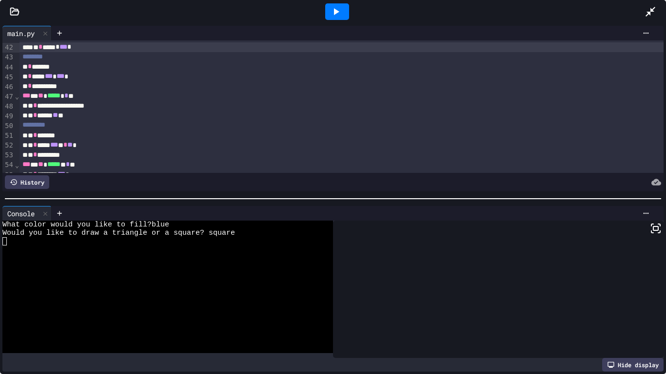
click at [329, 14] on div at bounding box center [337, 11] width 24 height 17
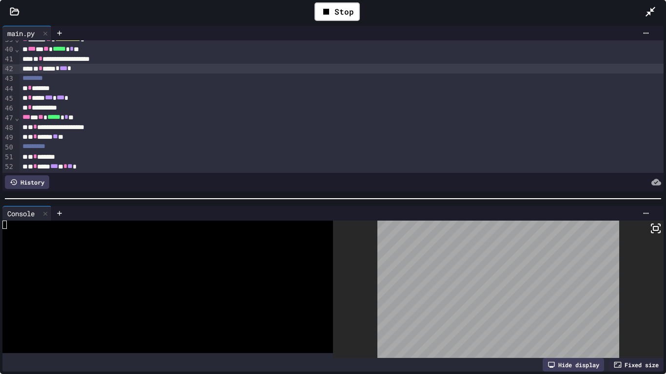
scroll to position [382, 0]
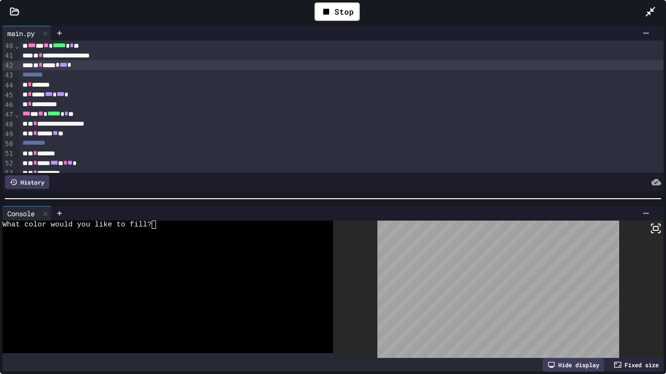
click at [176, 231] on div at bounding box center [162, 233] width 320 height 8
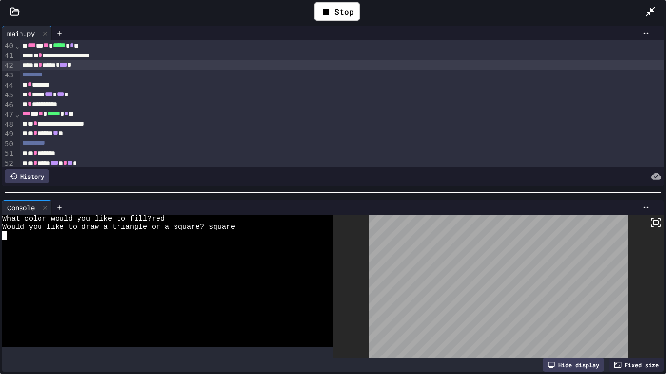
click at [499, 194] on div at bounding box center [333, 193] width 666 height 10
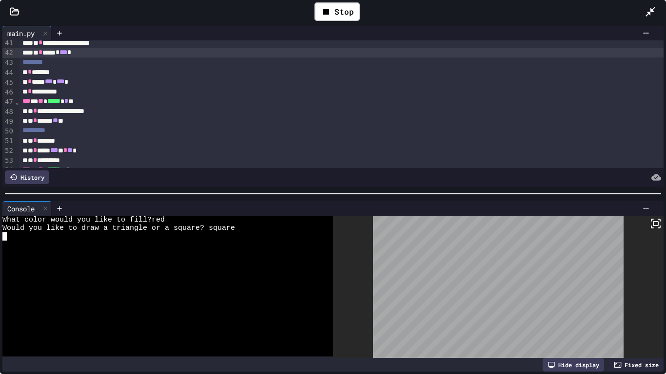
scroll to position [388, 0]
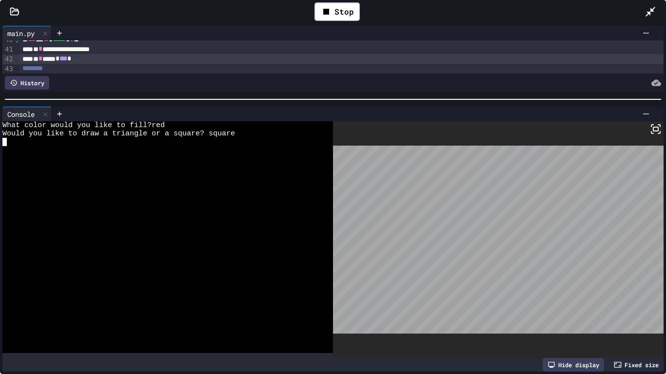
click at [551, 95] on div at bounding box center [333, 100] width 666 height 10
click at [337, 8] on div "Stop" at bounding box center [336, 11] width 45 height 19
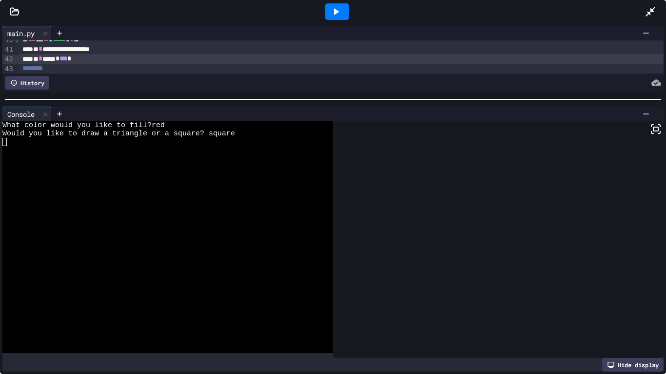
click at [337, 8] on icon at bounding box center [336, 12] width 12 height 12
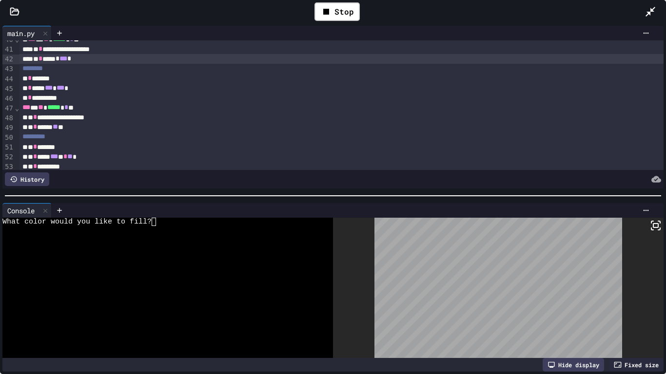
click at [278, 201] on div at bounding box center [333, 196] width 666 height 10
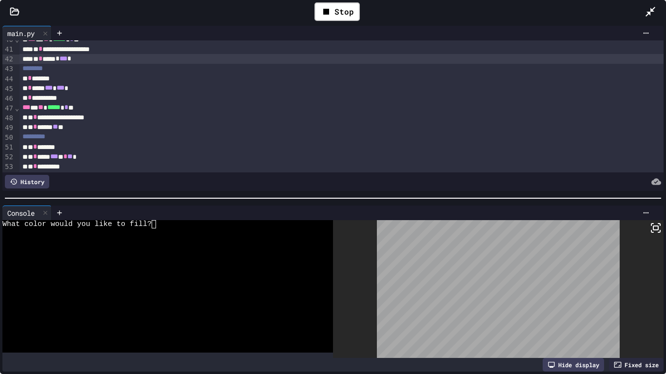
scroll to position [401, 0]
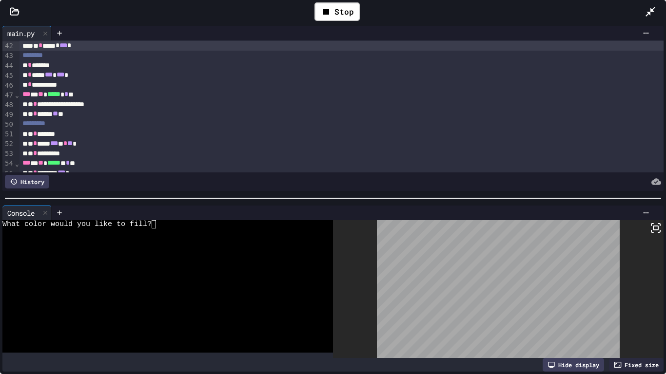
click at [130, 97] on div "*** * ** ***** * * **" at bounding box center [341, 95] width 644 height 10
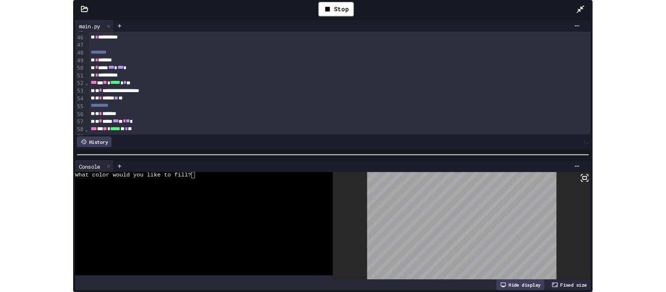
scroll to position [457, 0]
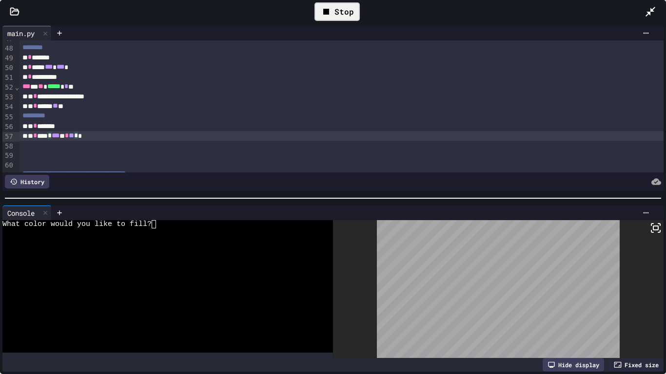
click at [347, 12] on div "Stop" at bounding box center [336, 11] width 45 height 19
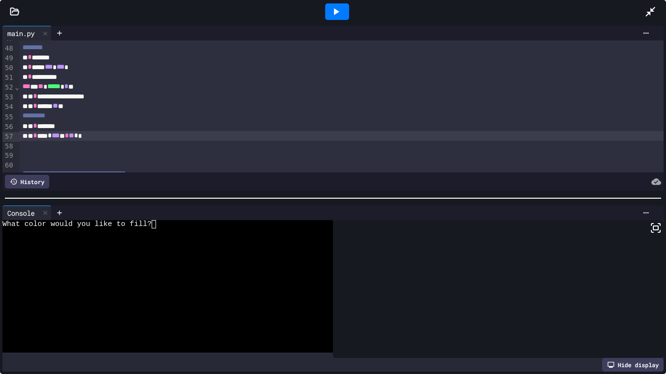
click at [347, 12] on div at bounding box center [337, 11] width 24 height 17
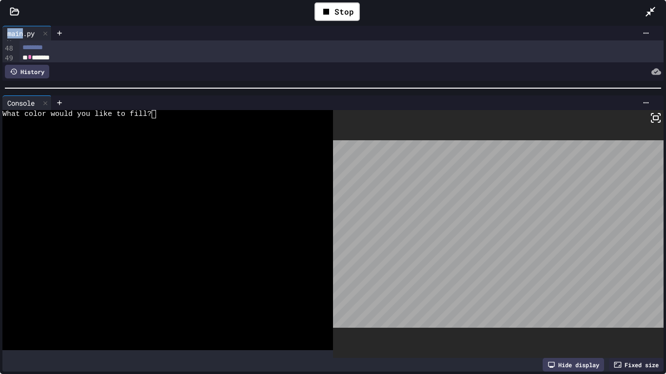
click at [586, 85] on div at bounding box center [333, 88] width 666 height 10
click at [190, 133] on div at bounding box center [162, 131] width 320 height 8
click at [163, 141] on div at bounding box center [162, 139] width 320 height 8
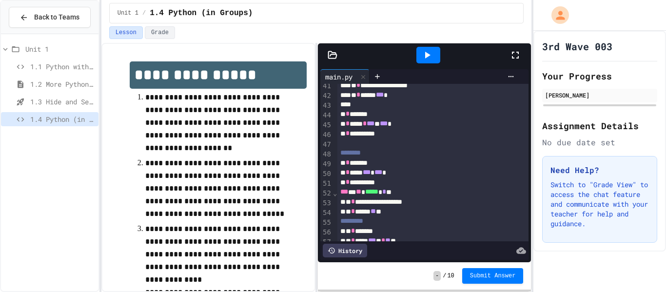
click at [512, 58] on icon at bounding box center [515, 55] width 12 height 12
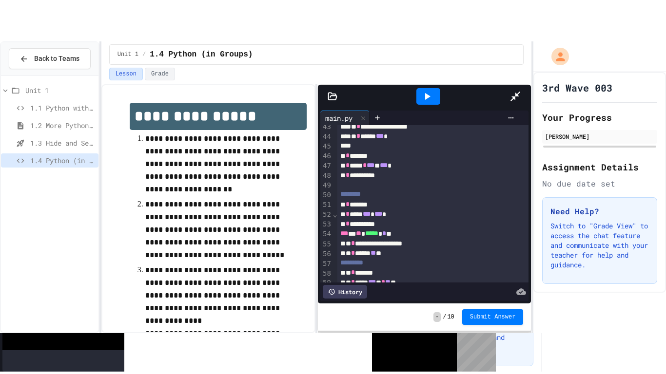
scroll to position [296, 0]
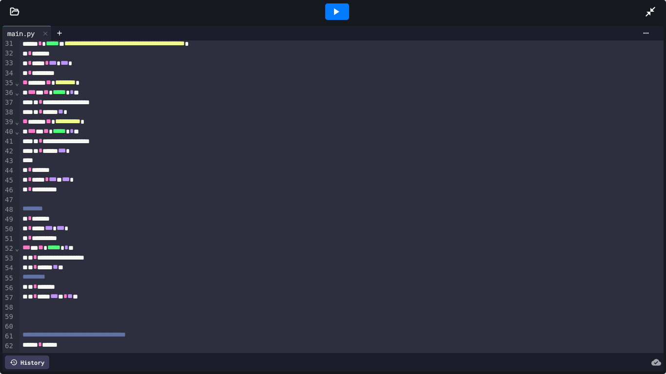
click at [335, 18] on div at bounding box center [337, 11] width 24 height 17
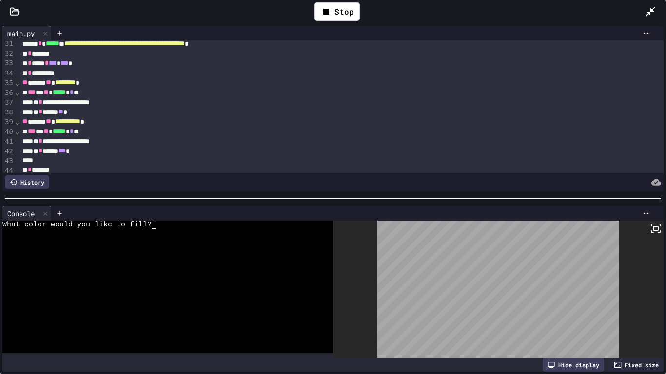
click at [206, 226] on div "What color would you like to fill?" at bounding box center [162, 225] width 320 height 8
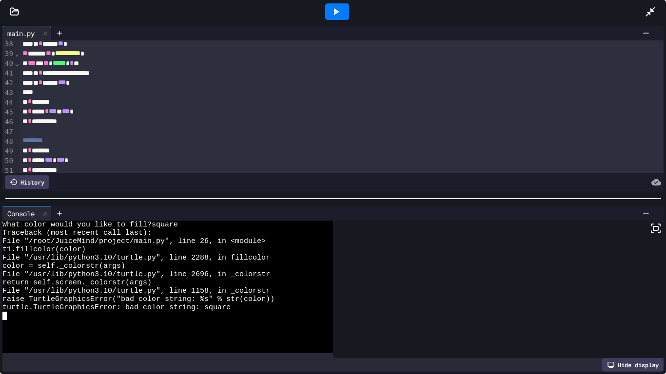
scroll to position [365, 0]
click at [337, 10] on icon at bounding box center [336, 12] width 12 height 12
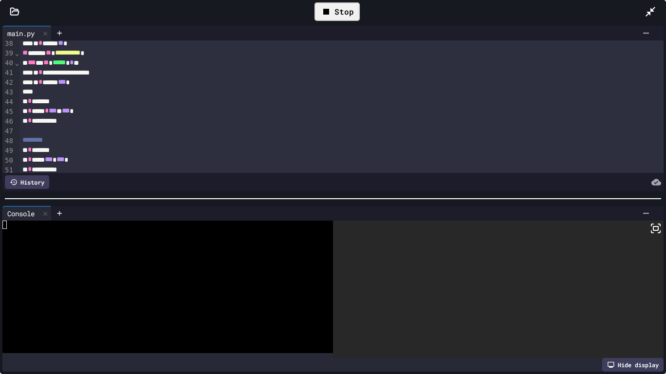
click at [123, 261] on div at bounding box center [162, 258] width 320 height 8
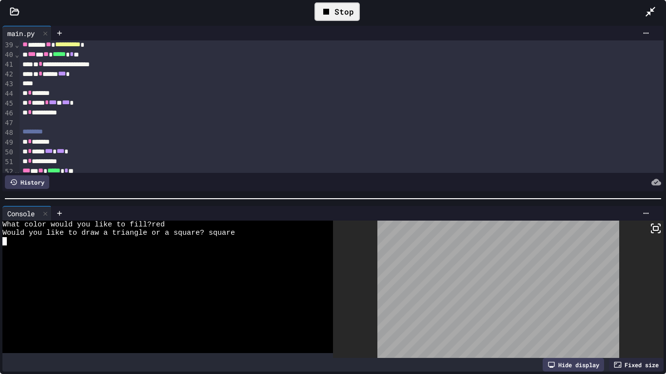
scroll to position [374, 0]
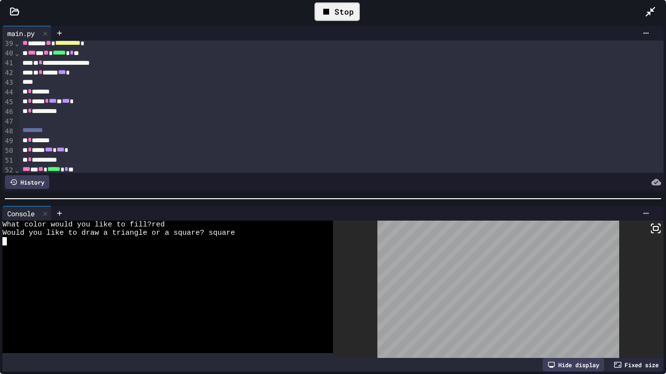
click at [56, 123] on div at bounding box center [341, 121] width 644 height 10
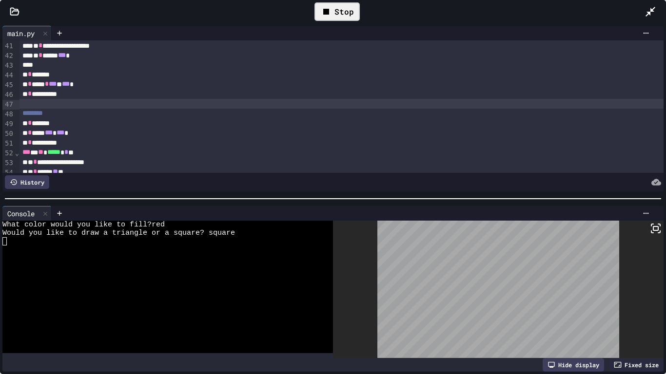
scroll to position [392, 0]
drag, startPoint x: 57, startPoint y: 112, endPoint x: 24, endPoint y: 104, distance: 33.7
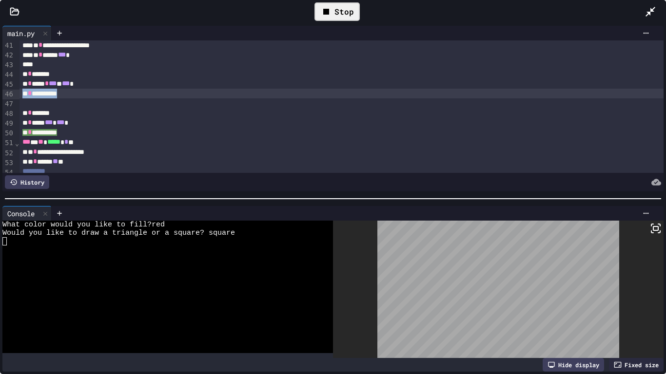
drag, startPoint x: 74, startPoint y: 93, endPoint x: 18, endPoint y: 93, distance: 55.6
click at [18, 93] on div "**********" at bounding box center [332, 106] width 661 height 133
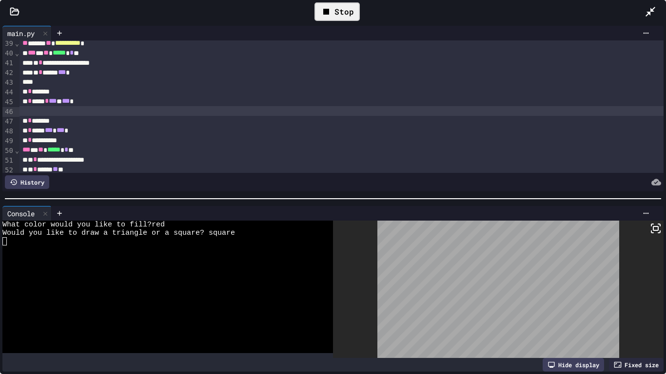
click at [58, 109] on div "To enrich screen reader interactions, please activate Accessibility in Grammarl…" at bounding box center [341, 111] width 644 height 10
click at [62, 120] on div "** * *******" at bounding box center [341, 121] width 644 height 10
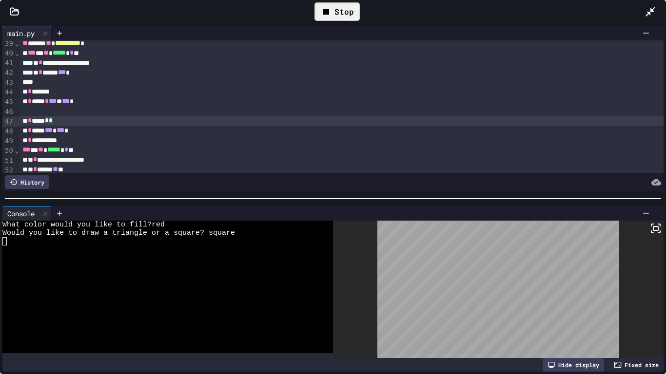
click at [53, 113] on div "To enrich screen reader interactions, please activate Accessibility in Grammarl…" at bounding box center [341, 111] width 644 height 10
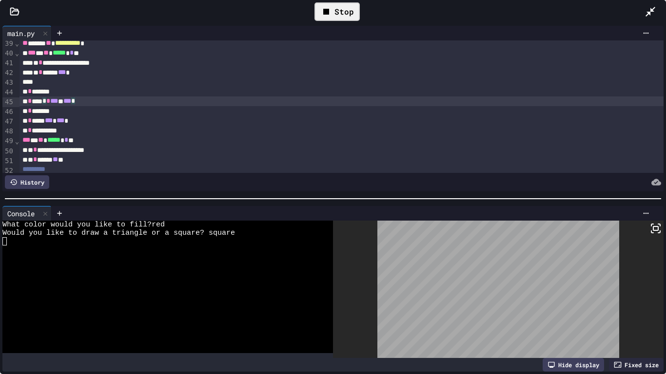
click at [59, 114] on div "** * *******" at bounding box center [341, 111] width 644 height 10
click at [337, 5] on div "Stop" at bounding box center [336, 11] width 45 height 19
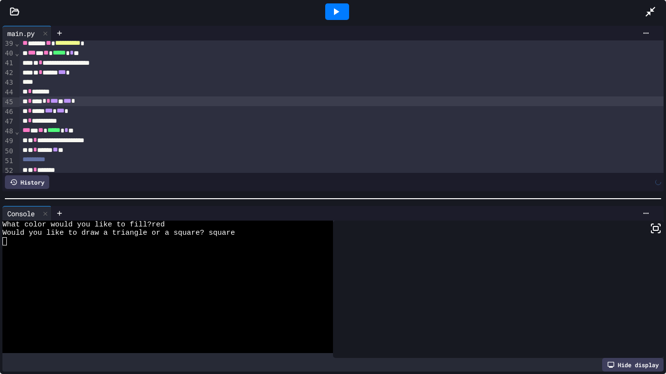
click at [337, 6] on icon at bounding box center [336, 12] width 12 height 12
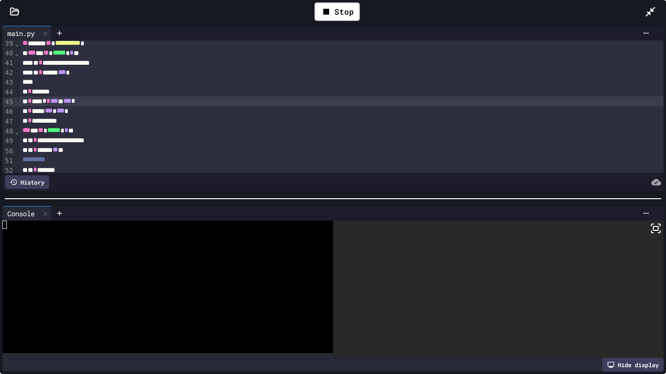
click at [145, 239] on div at bounding box center [162, 241] width 320 height 8
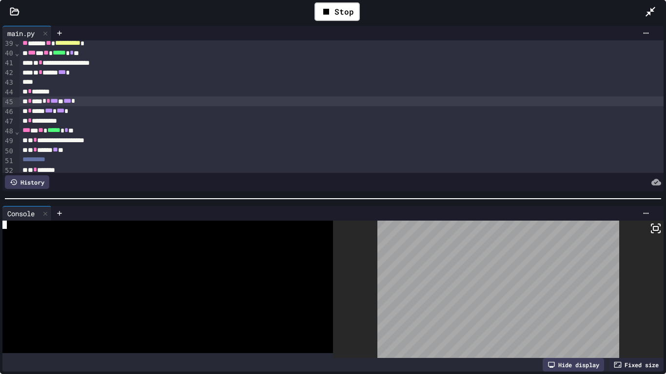
click at [146, 243] on div at bounding box center [162, 241] width 320 height 8
click at [657, 229] on icon at bounding box center [656, 229] width 12 height 12
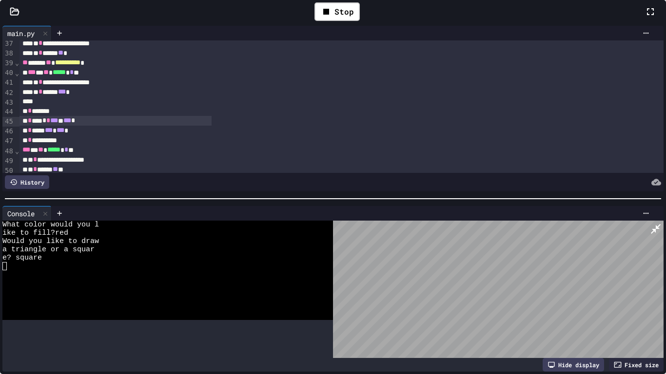
scroll to position [394, 0]
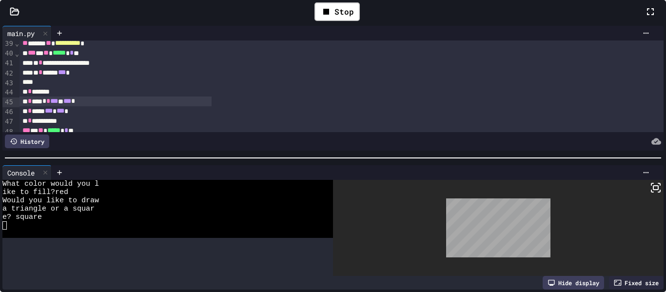
click at [644, 18] on icon at bounding box center [650, 12] width 12 height 12
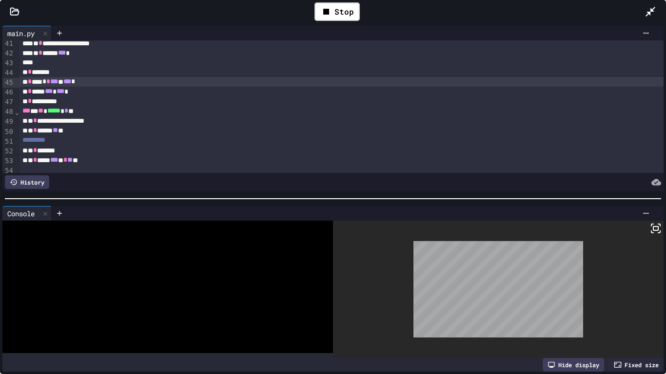
scroll to position [374, 0]
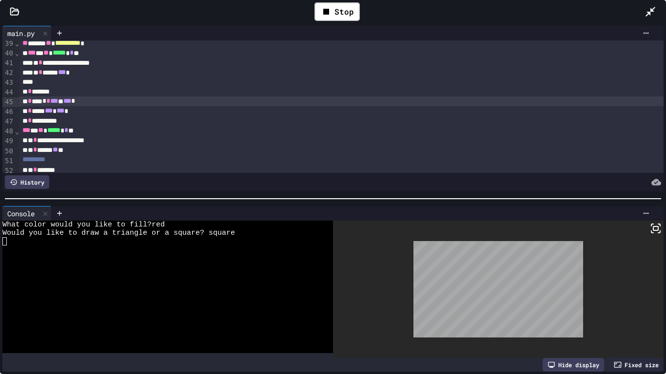
click at [101, 112] on div "** * ***** *** * *** *" at bounding box center [341, 111] width 644 height 10
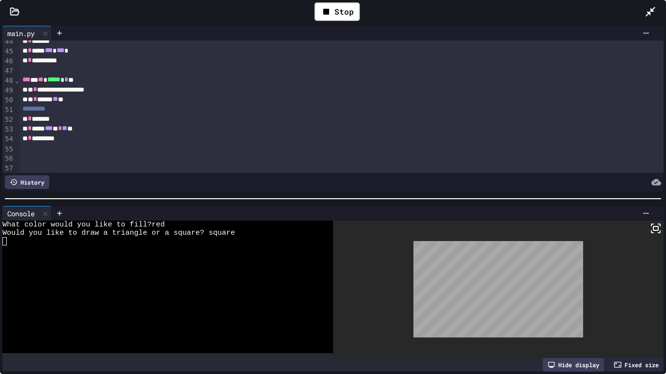
scroll to position [447, 0]
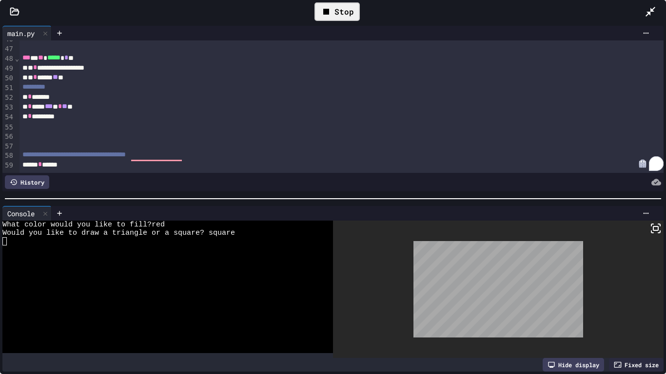
click at [329, 14] on icon at bounding box center [326, 12] width 6 height 6
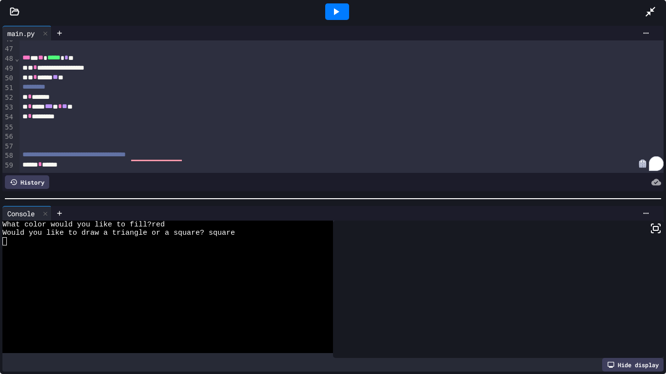
click at [329, 14] on div at bounding box center [337, 11] width 24 height 17
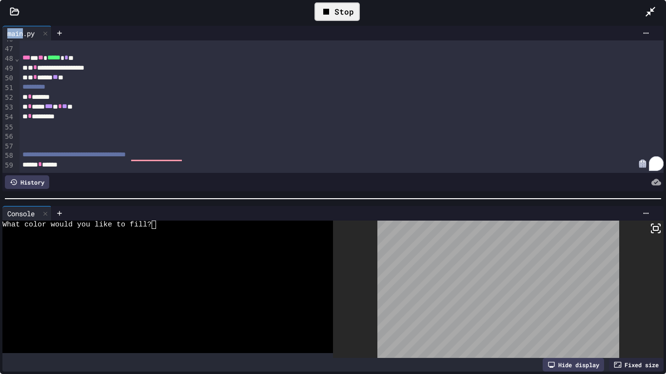
click at [218, 228] on div "What color would you like to fill?" at bounding box center [162, 225] width 320 height 8
click at [86, 108] on div "** * ***** *** * * ** *" at bounding box center [341, 107] width 644 height 10
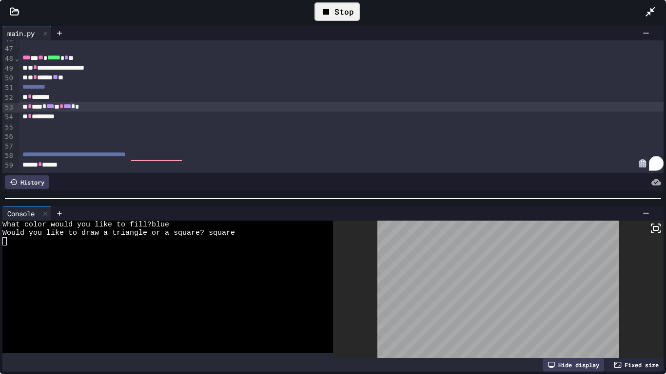
click at [330, 16] on icon at bounding box center [326, 12] width 12 height 12
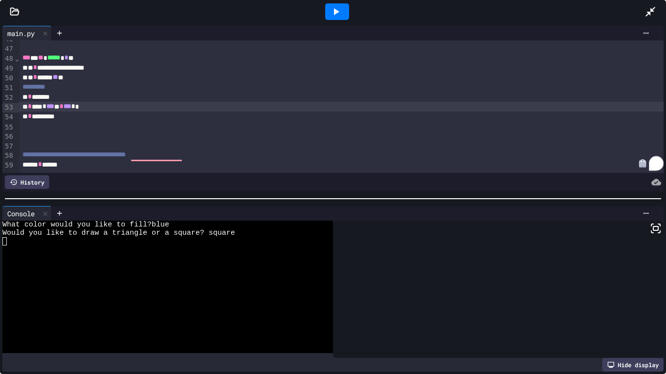
click at [330, 16] on icon at bounding box center [336, 12] width 12 height 12
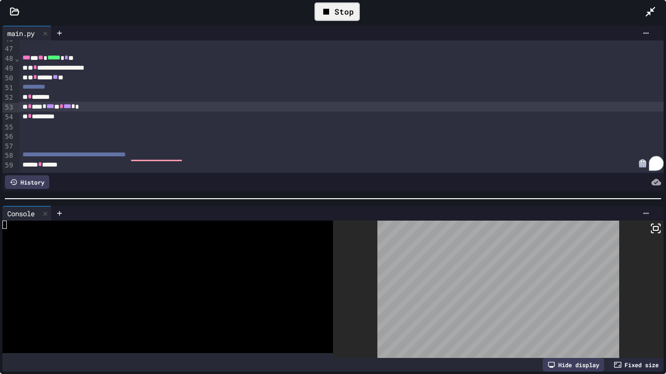
click at [208, 251] on div at bounding box center [162, 250] width 320 height 8
click at [71, 108] on span "***" at bounding box center [67, 106] width 8 height 7
click at [323, 13] on icon at bounding box center [326, 12] width 6 height 6
click at [323, 13] on div "Stop" at bounding box center [336, 12] width 55 height 28
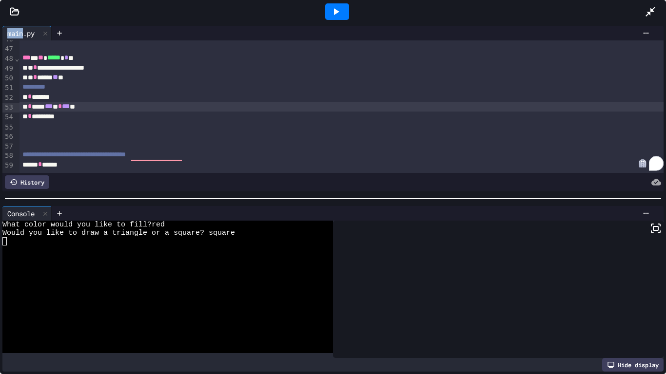
click at [330, 17] on icon at bounding box center [336, 12] width 12 height 12
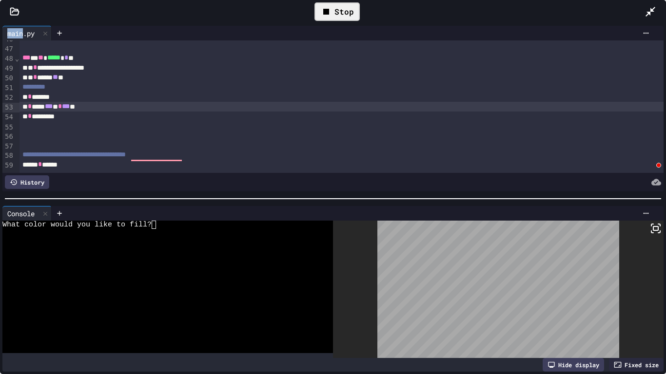
click at [222, 236] on div at bounding box center [162, 233] width 320 height 8
click at [70, 109] on span "***" at bounding box center [66, 106] width 8 height 7
click at [329, 7] on icon at bounding box center [326, 12] width 12 height 12
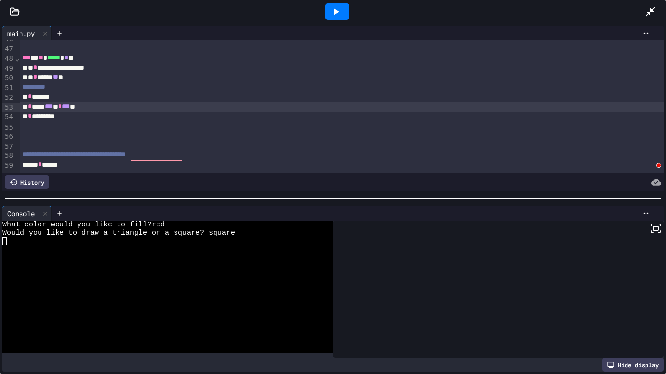
click at [329, 7] on div at bounding box center [337, 11] width 24 height 17
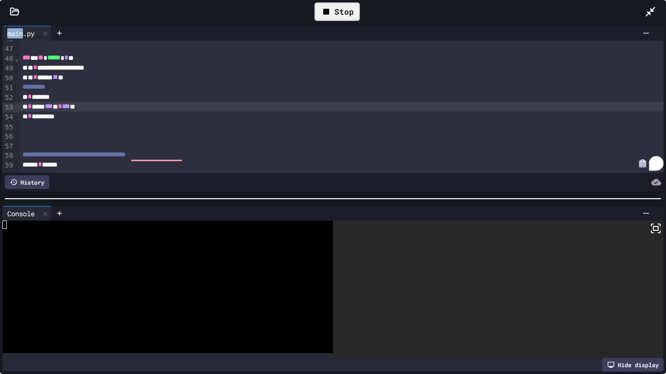
click at [77, 114] on div "** * *********" at bounding box center [341, 117] width 644 height 10
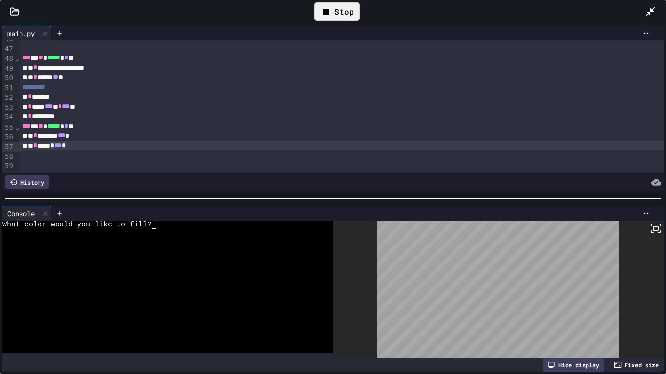
click at [320, 5] on div "Stop" at bounding box center [336, 11] width 45 height 19
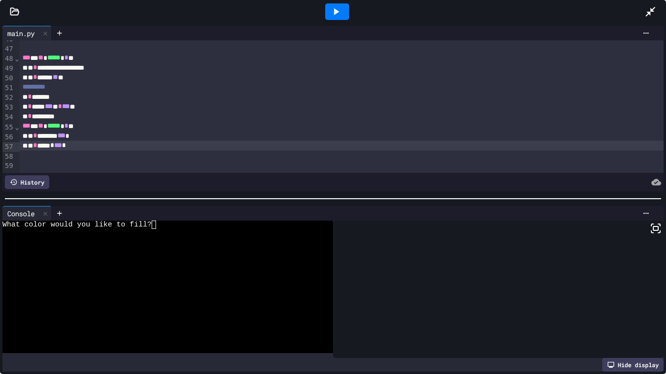
click at [321, 6] on div at bounding box center [337, 12] width 34 height 26
click at [330, 9] on icon at bounding box center [336, 12] width 12 height 12
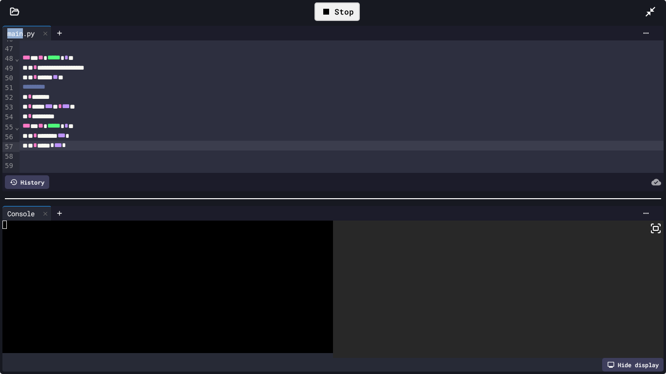
click at [230, 241] on div at bounding box center [162, 241] width 320 height 8
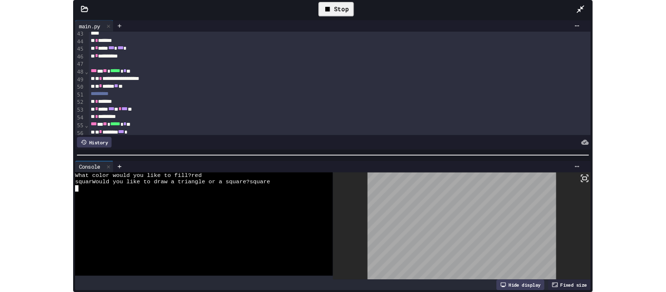
scroll to position [416, 0]
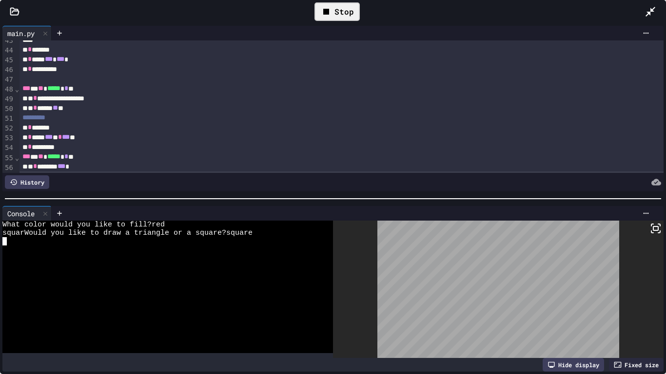
click at [325, 8] on icon at bounding box center [326, 12] width 12 height 12
click at [325, 8] on div "Stop" at bounding box center [336, 11] width 45 height 19
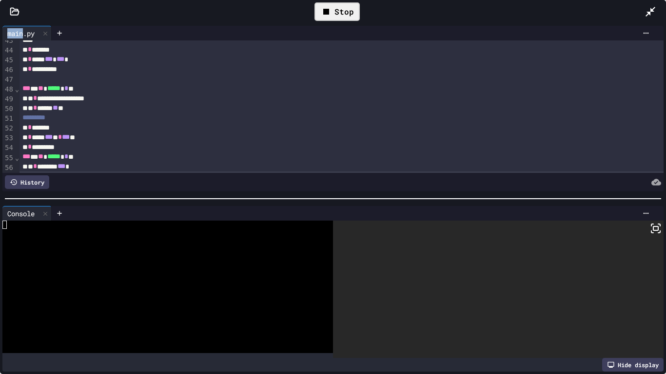
click at [325, 8] on icon at bounding box center [326, 12] width 12 height 12
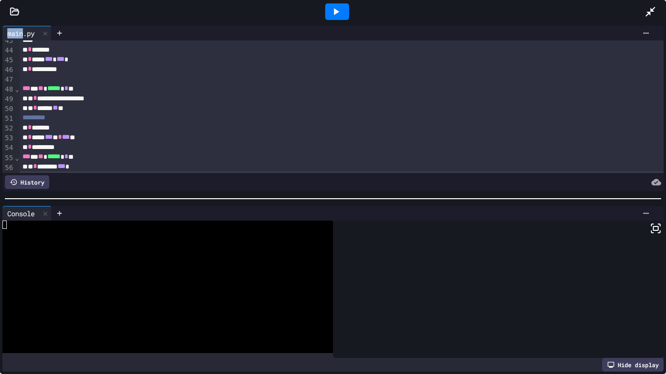
click at [336, 13] on icon at bounding box center [336, 11] width 5 height 7
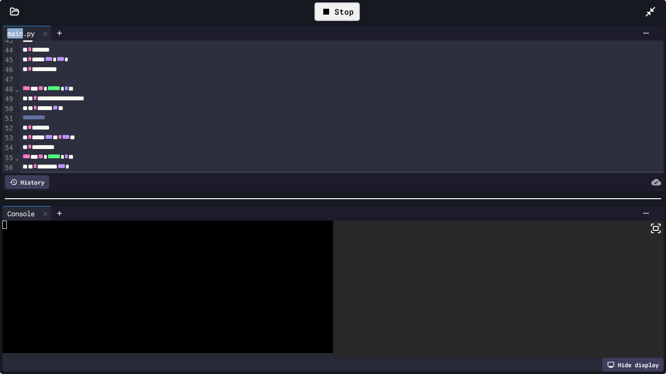
click at [196, 246] on div at bounding box center [162, 250] width 320 height 8
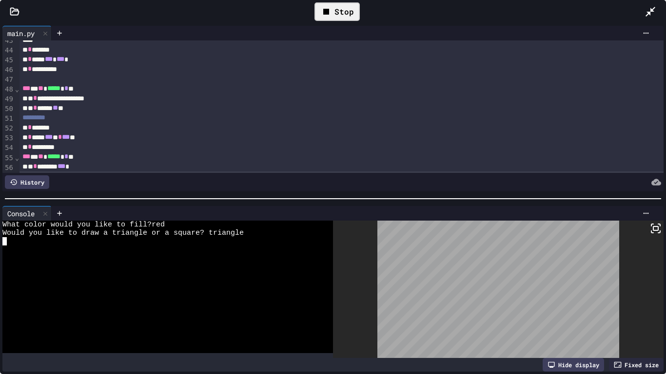
click at [261, 235] on div "Would you like to draw a triangle or a square? triangle" at bounding box center [162, 233] width 320 height 8
click at [356, 6] on div "Stop" at bounding box center [336, 11] width 45 height 19
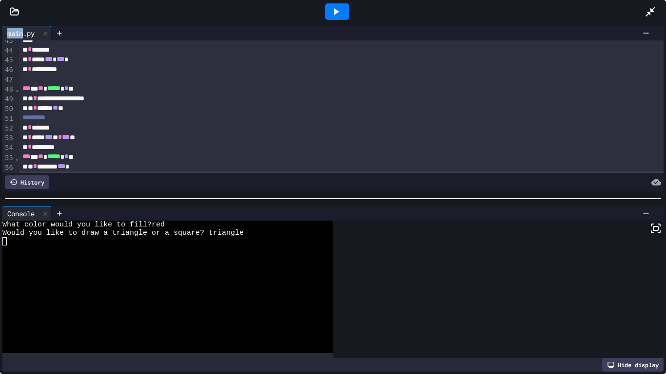
click at [355, 7] on div at bounding box center [336, 12] width 615 height 26
click at [342, 15] on div at bounding box center [337, 11] width 24 height 17
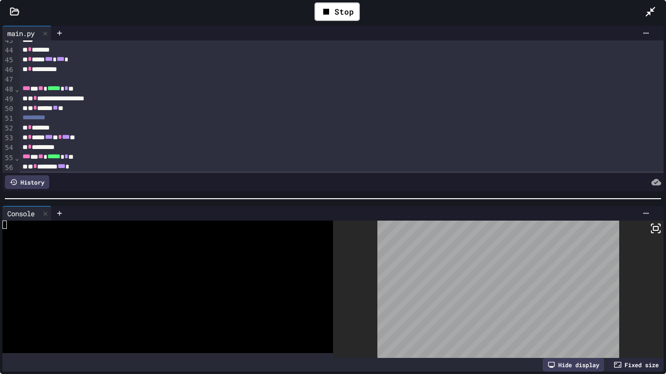
click at [280, 251] on div at bounding box center [162, 250] width 320 height 8
click at [648, 6] on icon at bounding box center [650, 12] width 12 height 12
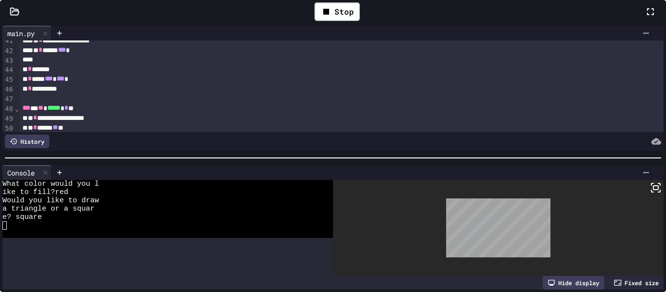
scroll to position [436, 0]
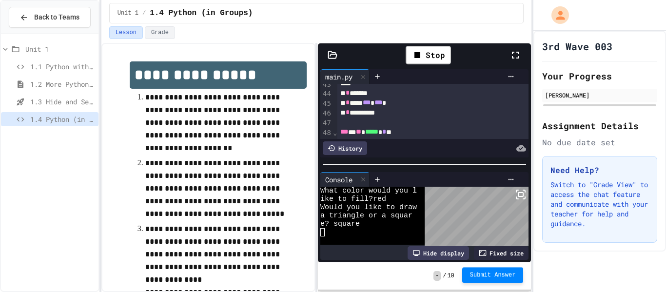
click at [477, 272] on span "Submit Answer" at bounding box center [493, 275] width 46 height 8
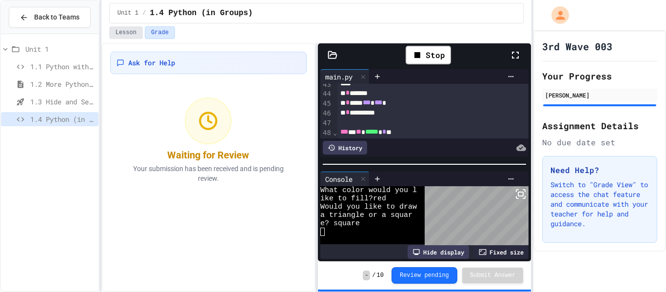
click at [129, 38] on button "Lesson" at bounding box center [126, 32] width 34 height 13
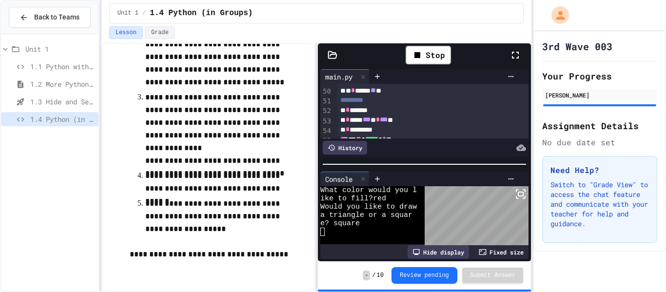
scroll to position [487, 0]
